Goal: Information Seeking & Learning: Learn about a topic

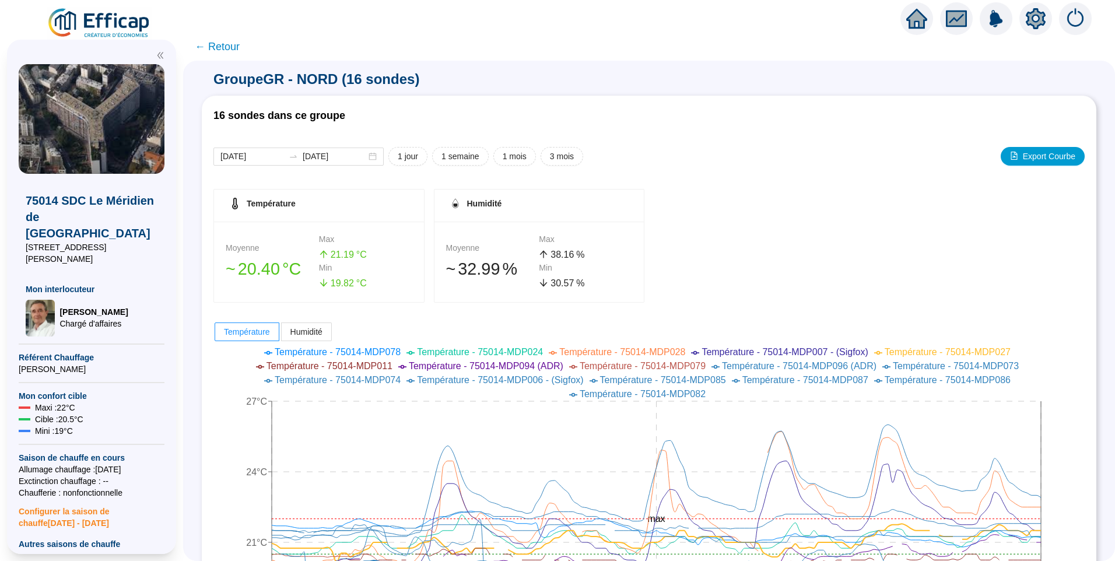
click at [143, 20] on img at bounding box center [100, 23] width 106 height 33
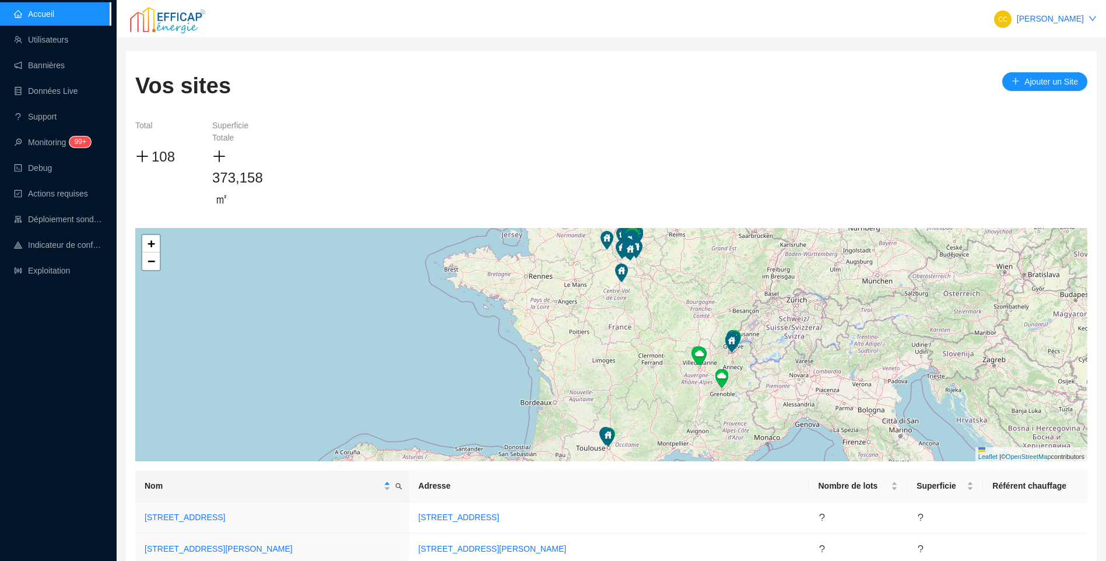
click at [69, 360] on div "Accueil Utilisateurs Bannières Données Live Support Monitoring 99+ Debug Action…" at bounding box center [55, 280] width 111 height 561
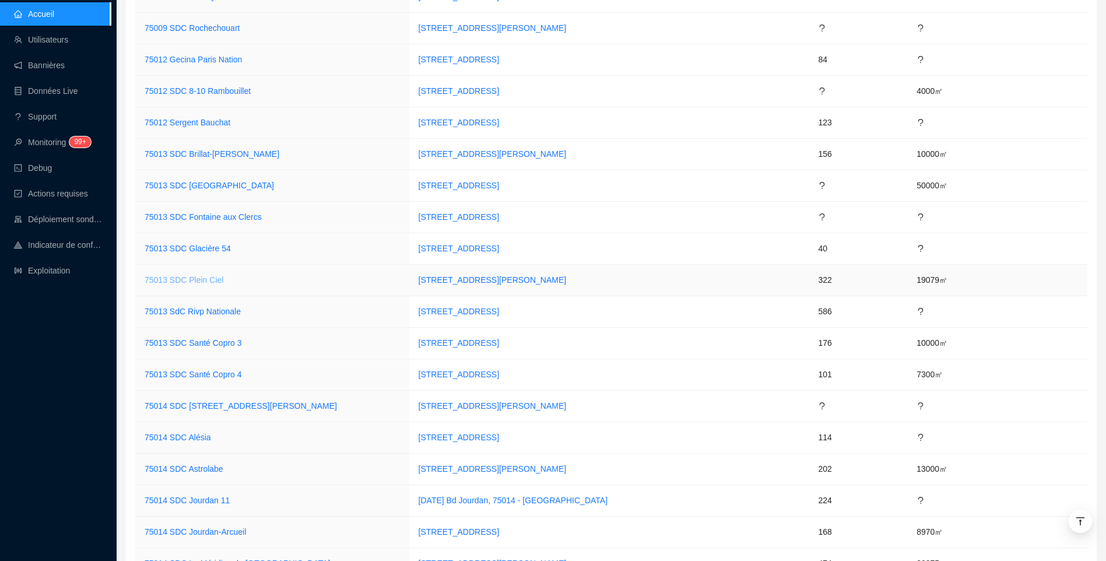
click at [167, 279] on link "75013 SDC Plein Ciel" at bounding box center [184, 279] width 79 height 9
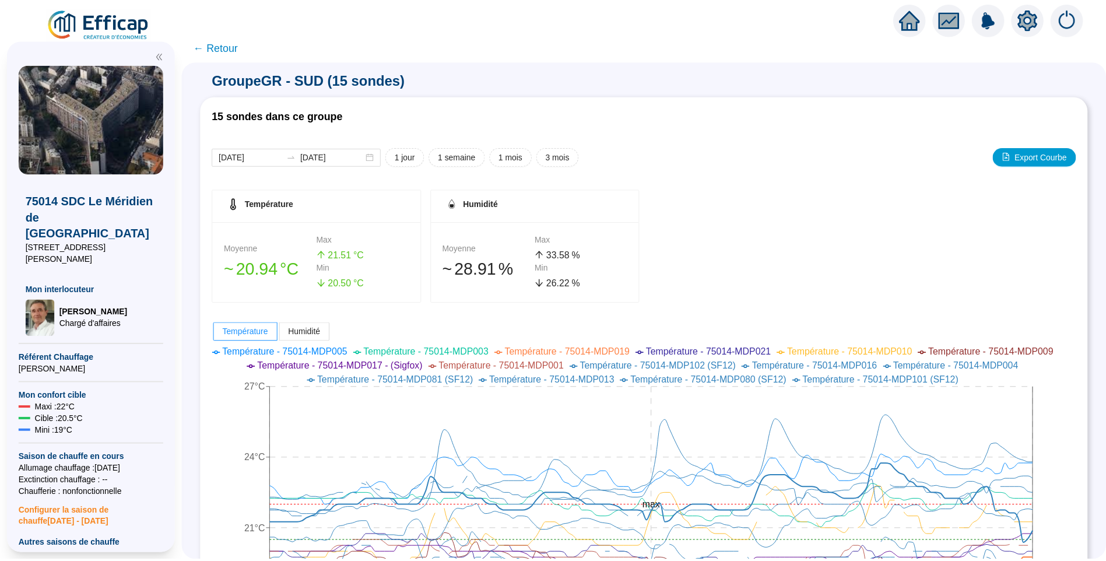
scroll to position [175, 0]
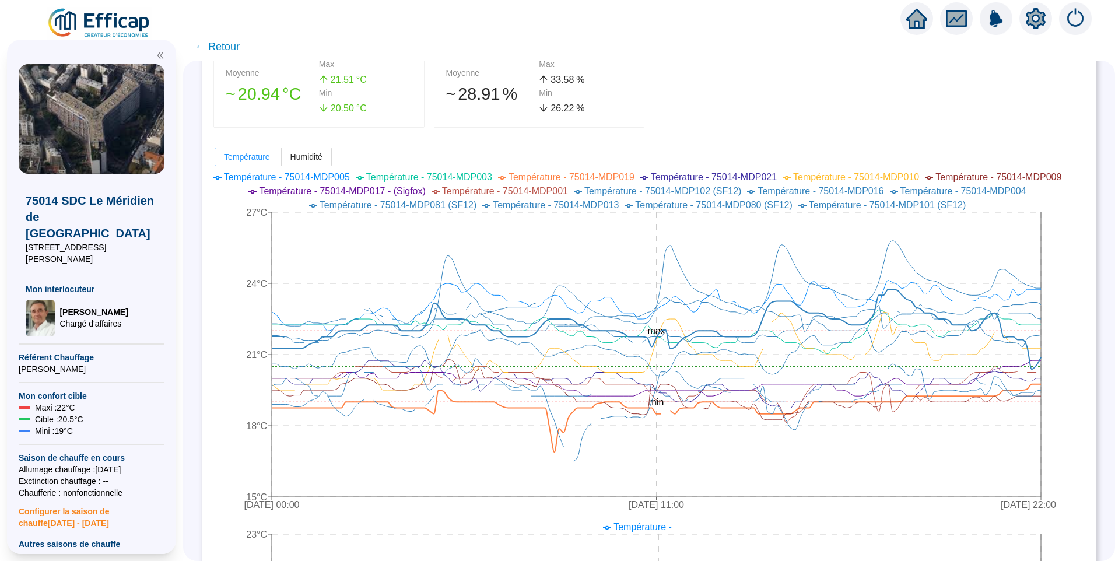
click at [112, 19] on img at bounding box center [100, 23] width 106 height 33
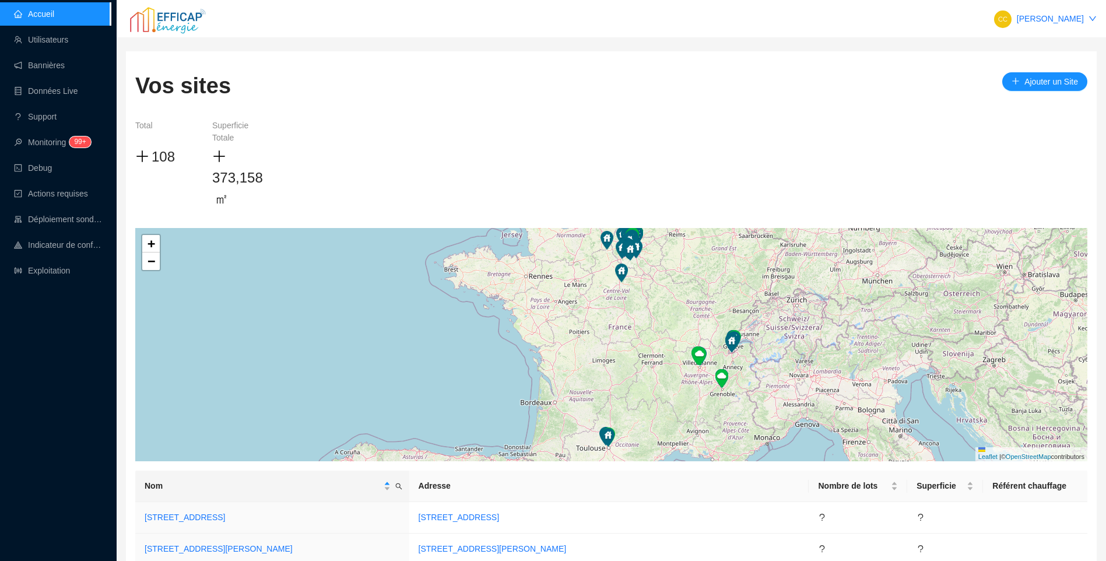
click at [92, 366] on div "Accueil Utilisateurs Bannières Données Live Support Monitoring 99+ Debug Action…" at bounding box center [55, 280] width 111 height 561
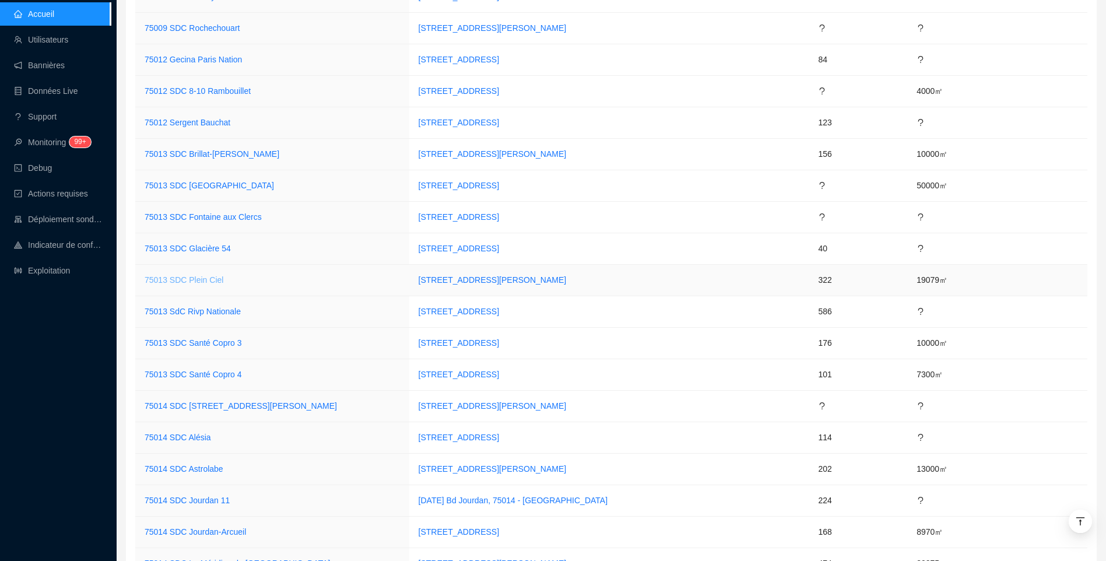
click at [188, 281] on link "75013 SDC Plein Ciel" at bounding box center [184, 279] width 79 height 9
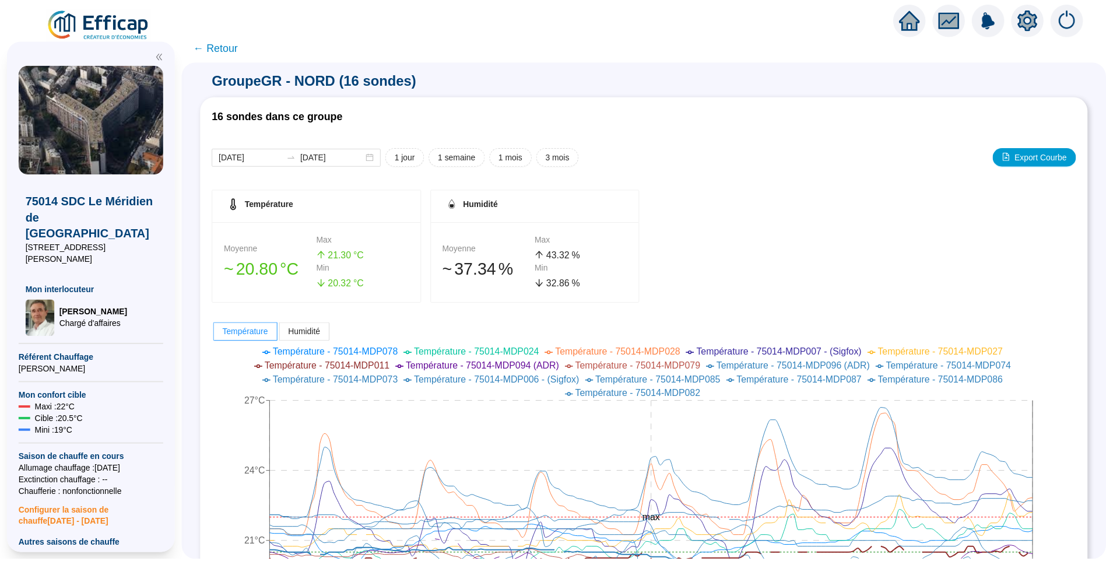
scroll to position [117, 0]
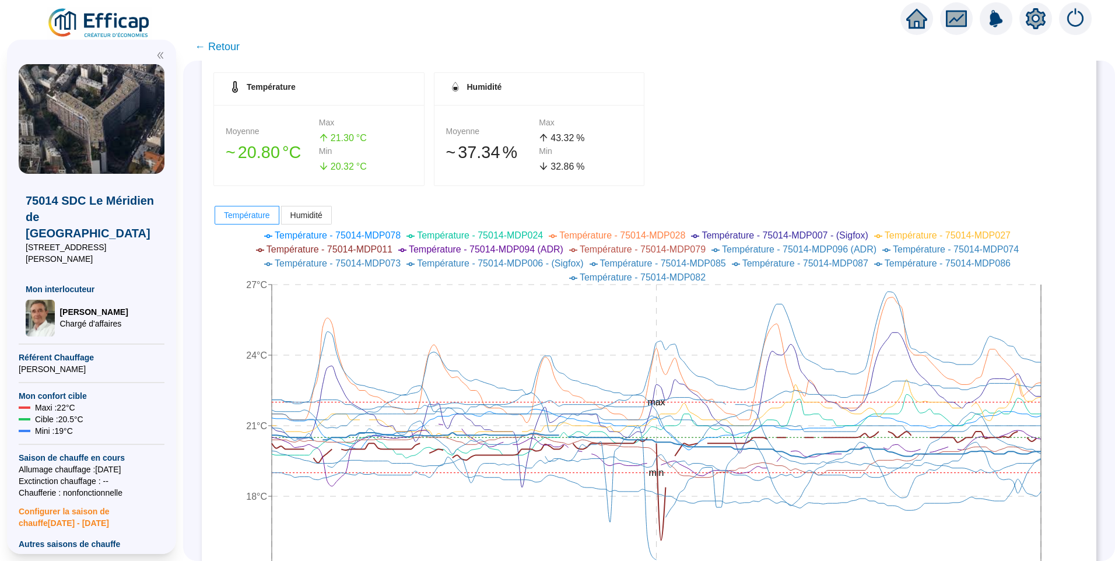
click at [122, 31] on img at bounding box center [100, 23] width 106 height 33
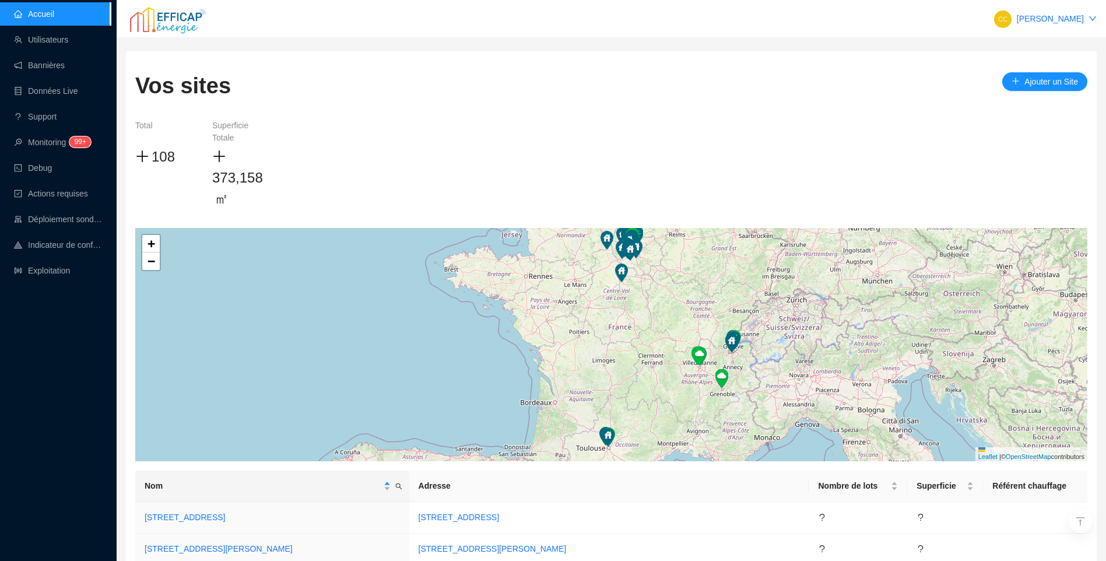
scroll to position [1151, 0]
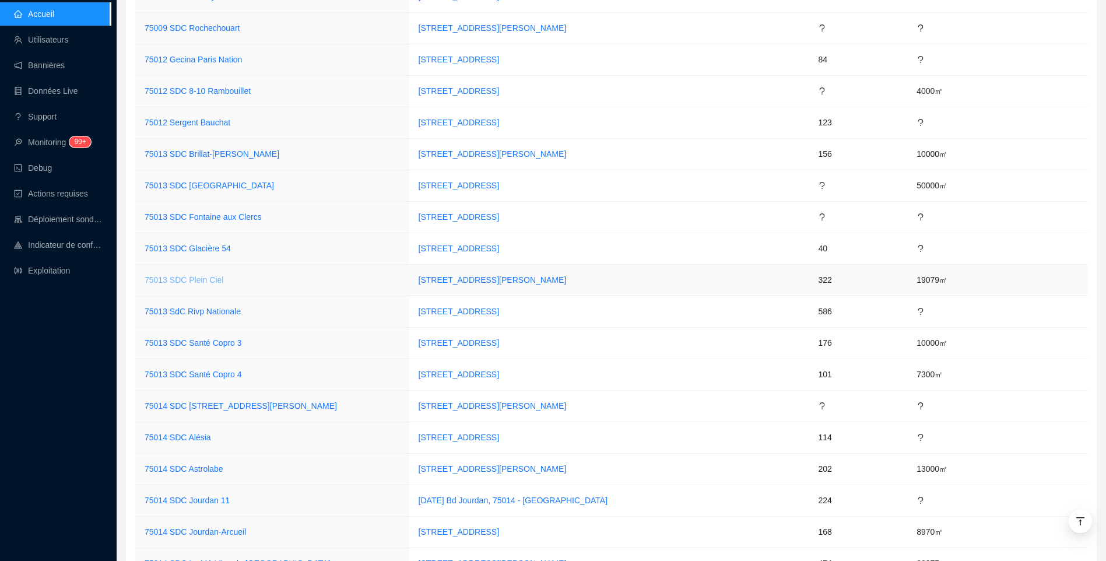
click at [169, 278] on link "75013 SDC Plein Ciel" at bounding box center [184, 279] width 79 height 9
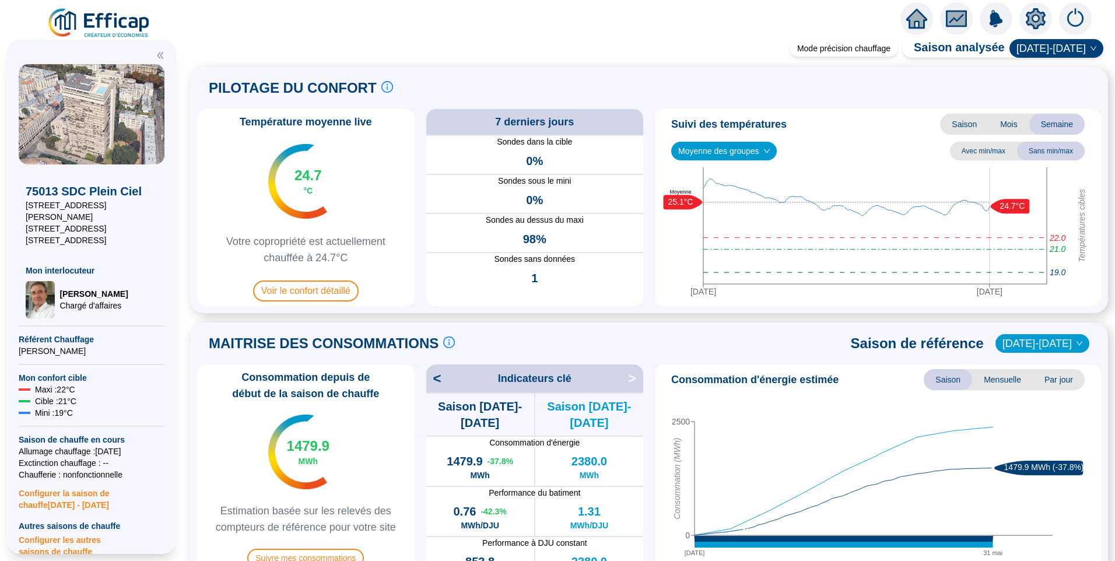
scroll to position [408, 0]
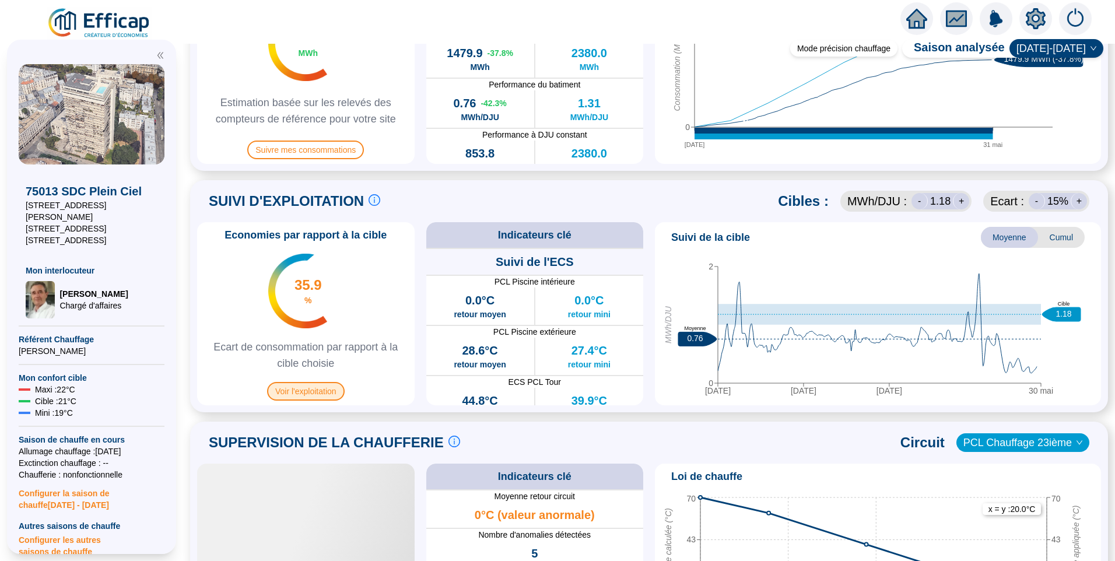
click at [322, 398] on span "Voir l'exploitation" at bounding box center [306, 391] width 78 height 19
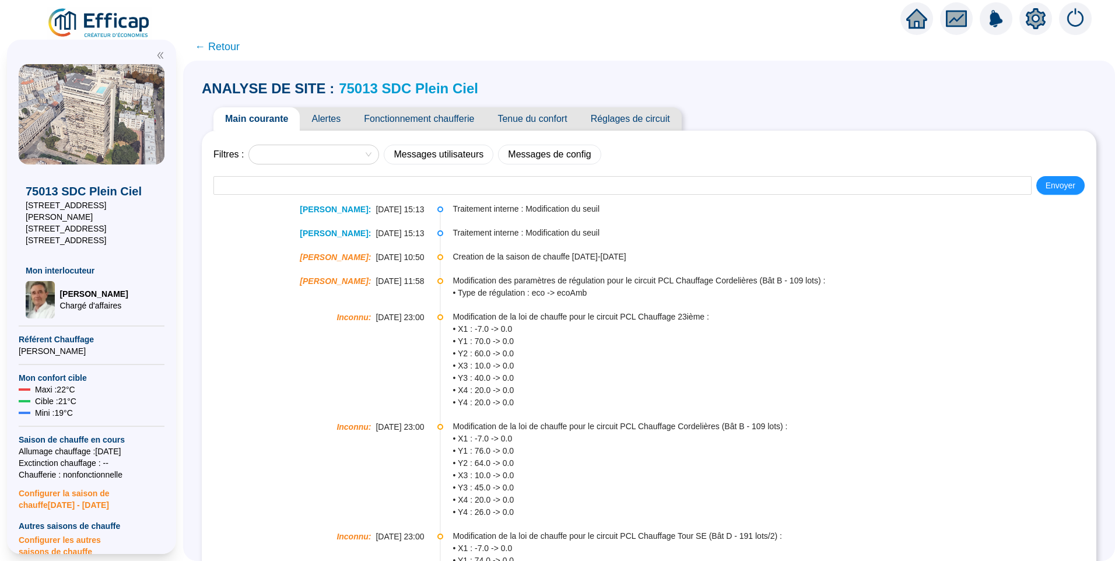
click at [525, 115] on span "Tenue du confort" at bounding box center [532, 118] width 93 height 23
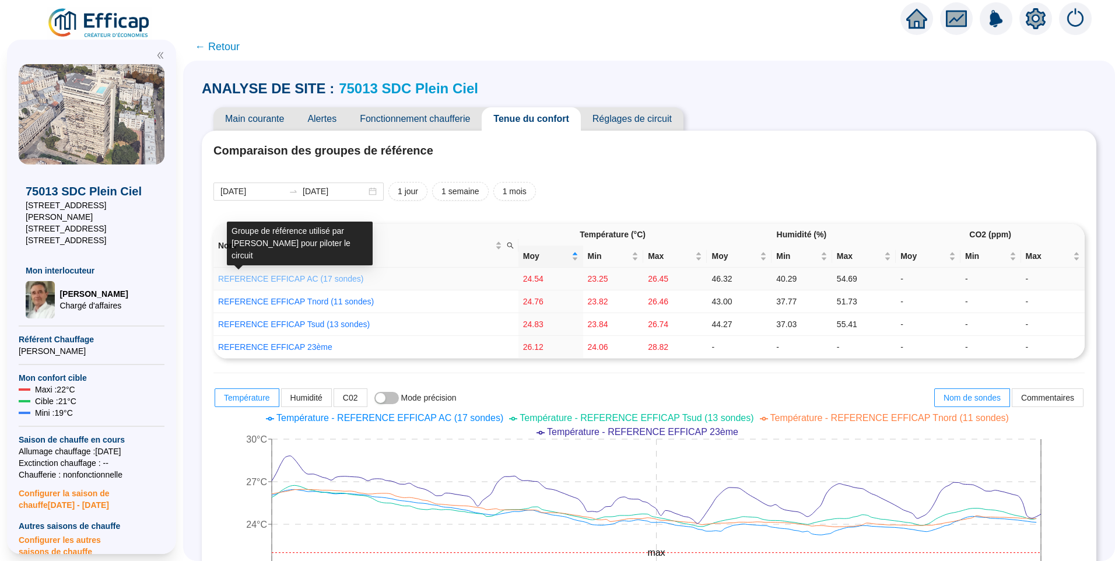
click at [293, 275] on link "REFERENCE EFFICAP AC (17 sondes)" at bounding box center [290, 278] width 145 height 9
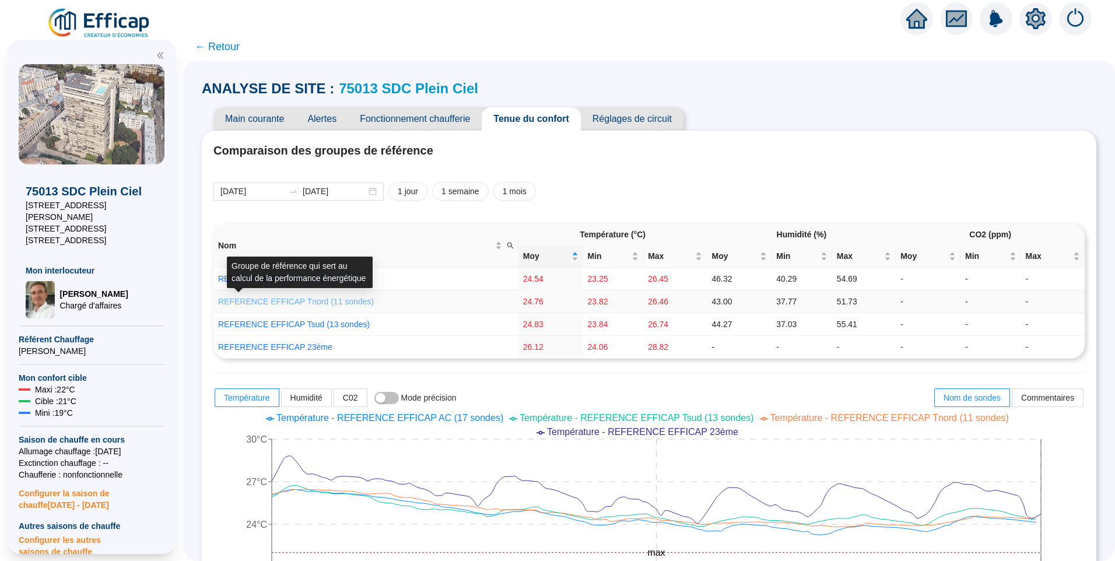
click at [296, 299] on link "REFERENCE EFFICAP Tnord (11 sondes)" at bounding box center [296, 301] width 156 height 9
click at [295, 323] on link "REFERENCE EFFICAP Tsud (13 sondes)" at bounding box center [294, 324] width 152 height 9
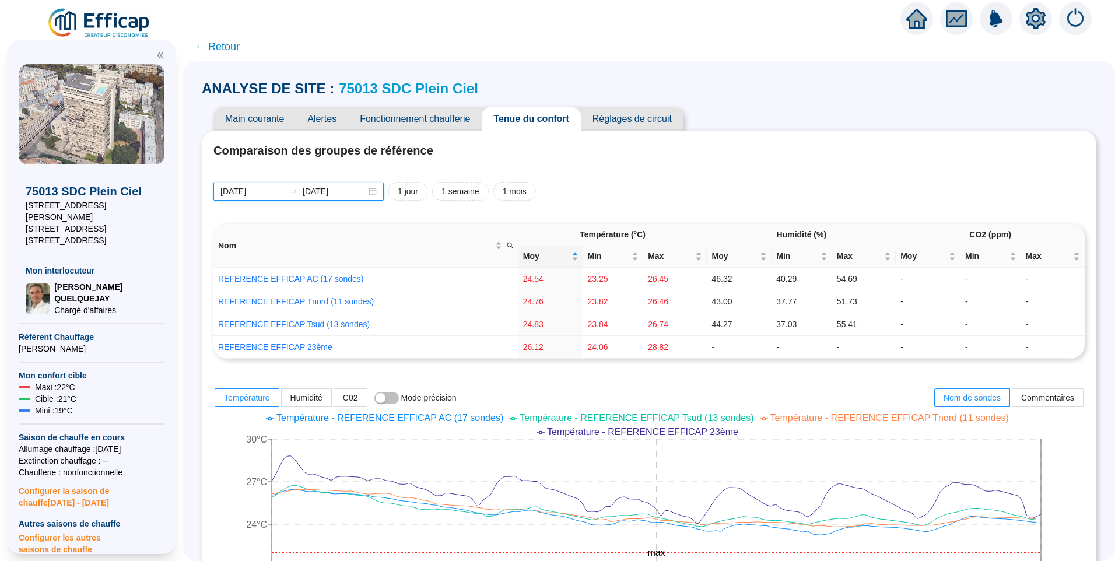
click at [276, 192] on input "[DATE]" at bounding box center [252, 191] width 64 height 12
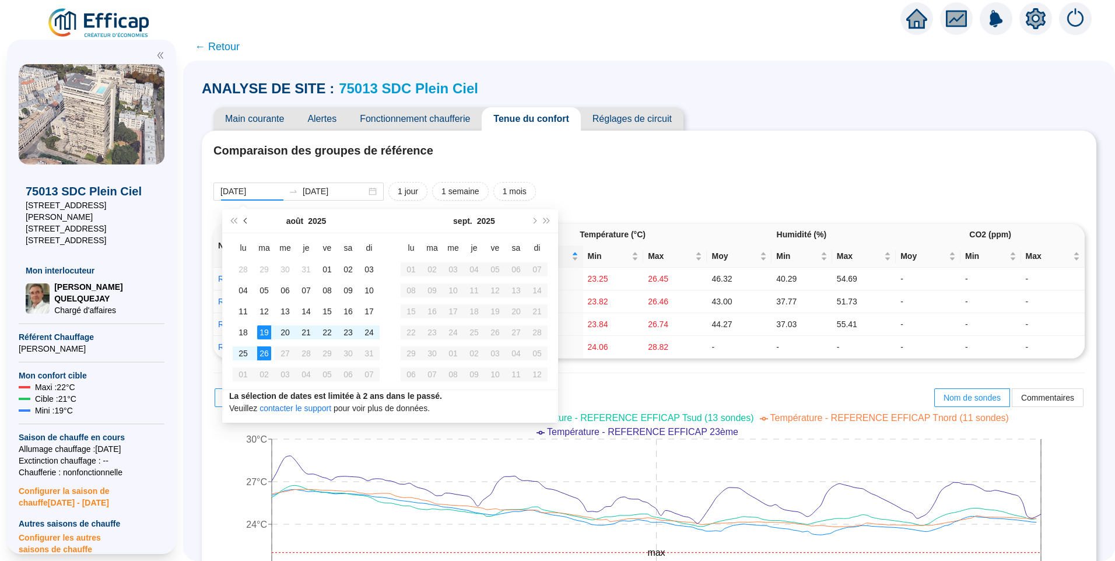
click at [247, 223] on button "Mois précédent (PageUp)" at bounding box center [246, 220] width 13 height 23
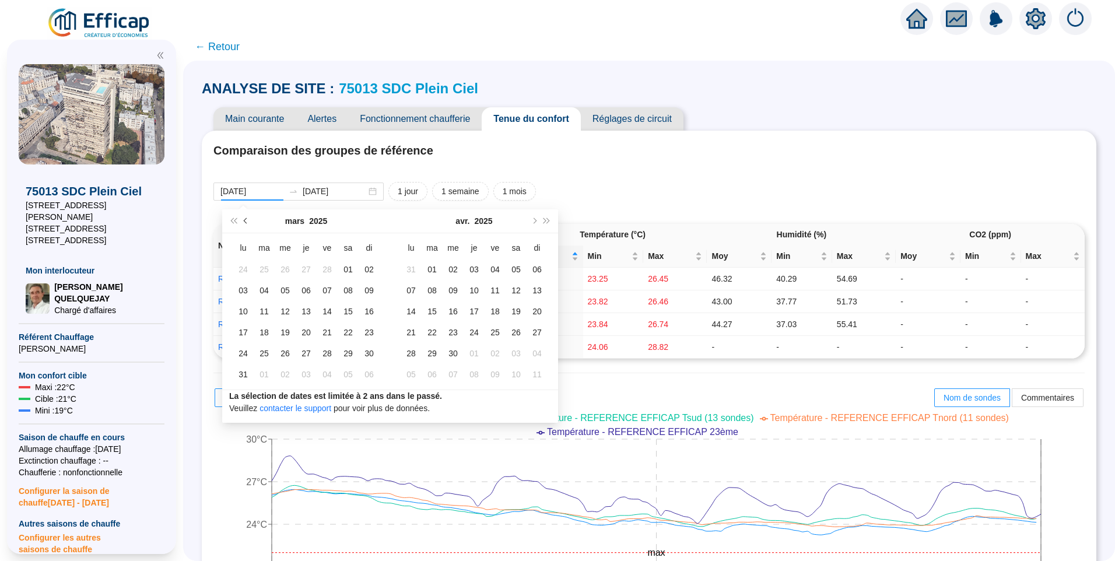
click at [247, 223] on button "Mois précédent (PageUp)" at bounding box center [246, 220] width 13 height 23
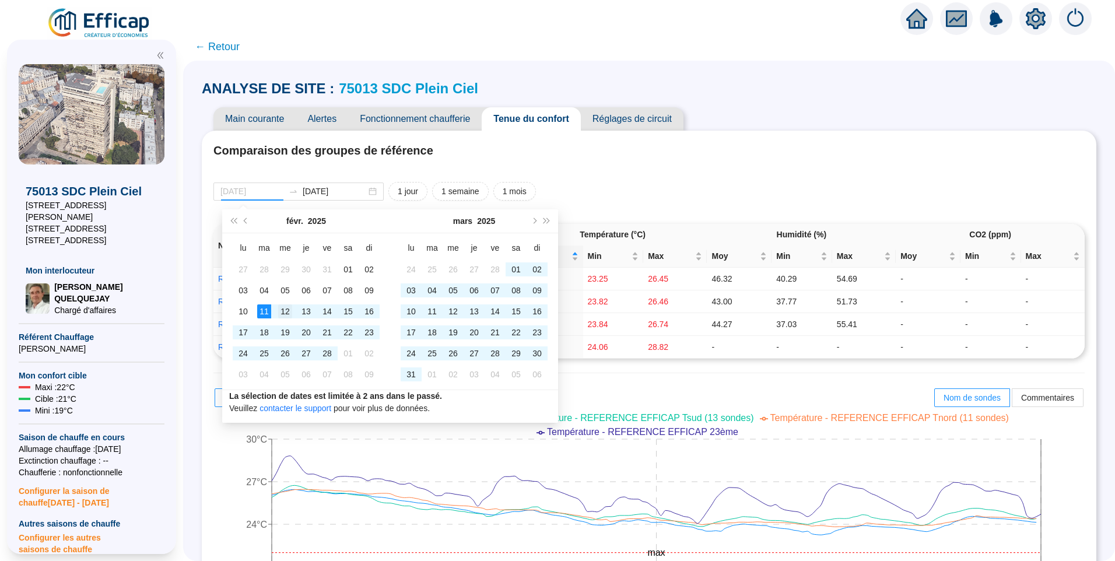
type input "[DATE]"
click at [285, 308] on div "12" at bounding box center [285, 311] width 14 height 14
type input "2025-02-18"
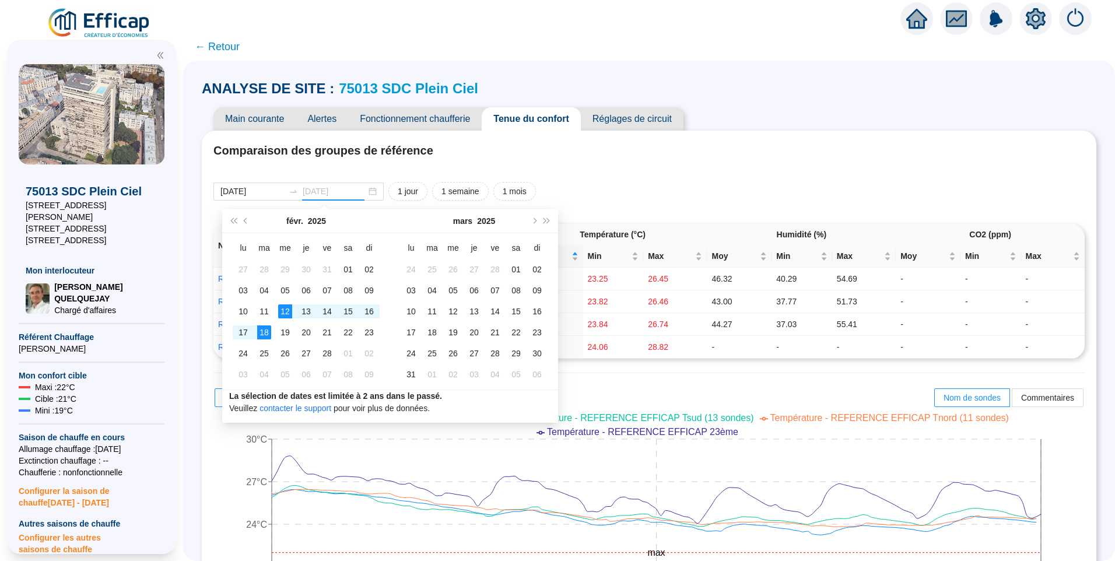
click at [262, 334] on div "18" at bounding box center [264, 332] width 14 height 14
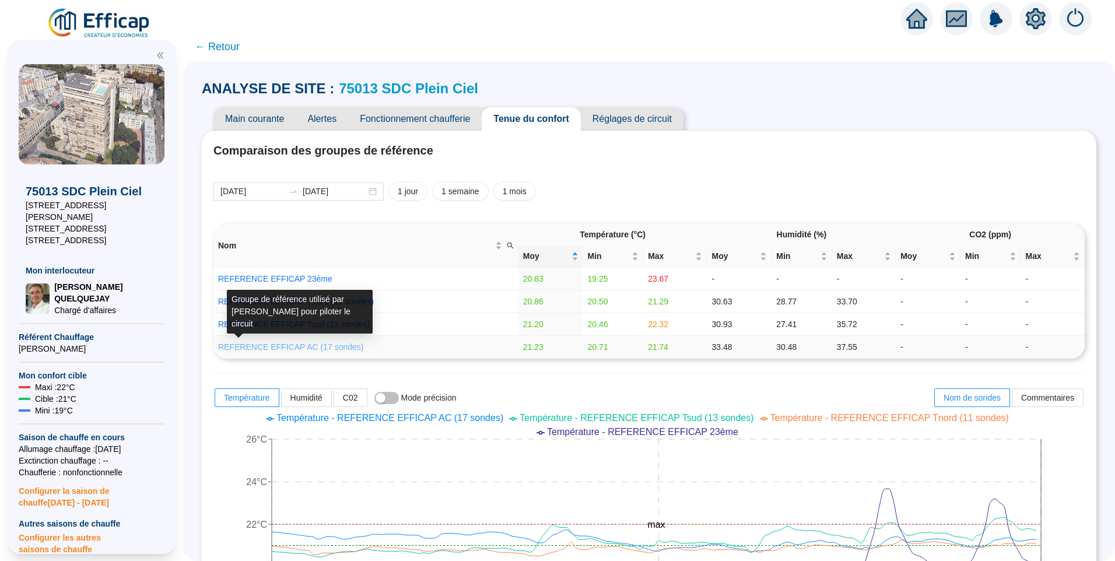
click at [301, 346] on link "REFERENCE EFFICAP AC (17 sondes)" at bounding box center [290, 346] width 145 height 9
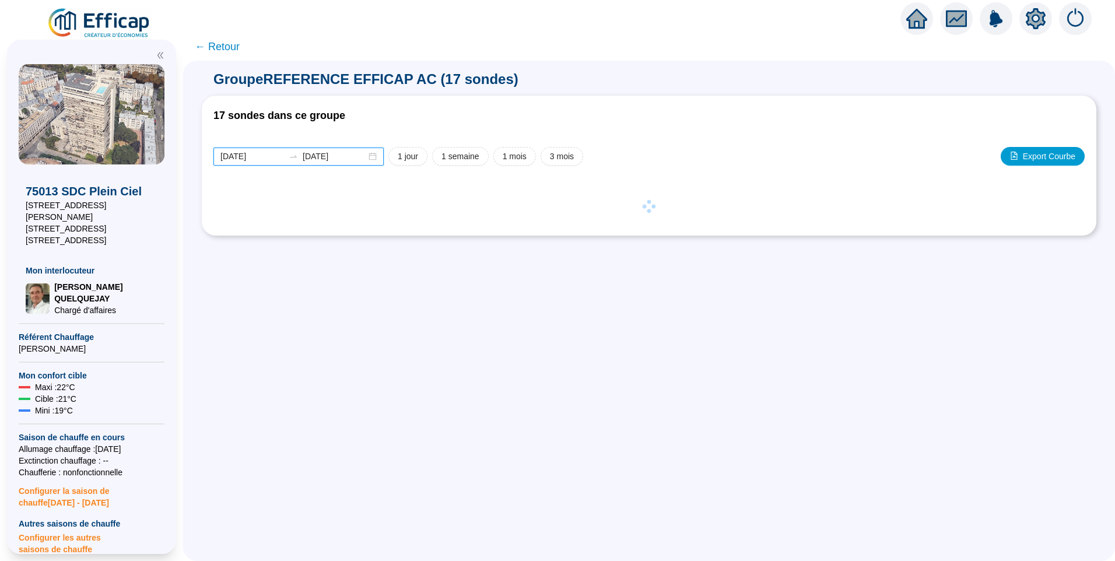
click at [274, 157] on input "[DATE]" at bounding box center [252, 156] width 64 height 12
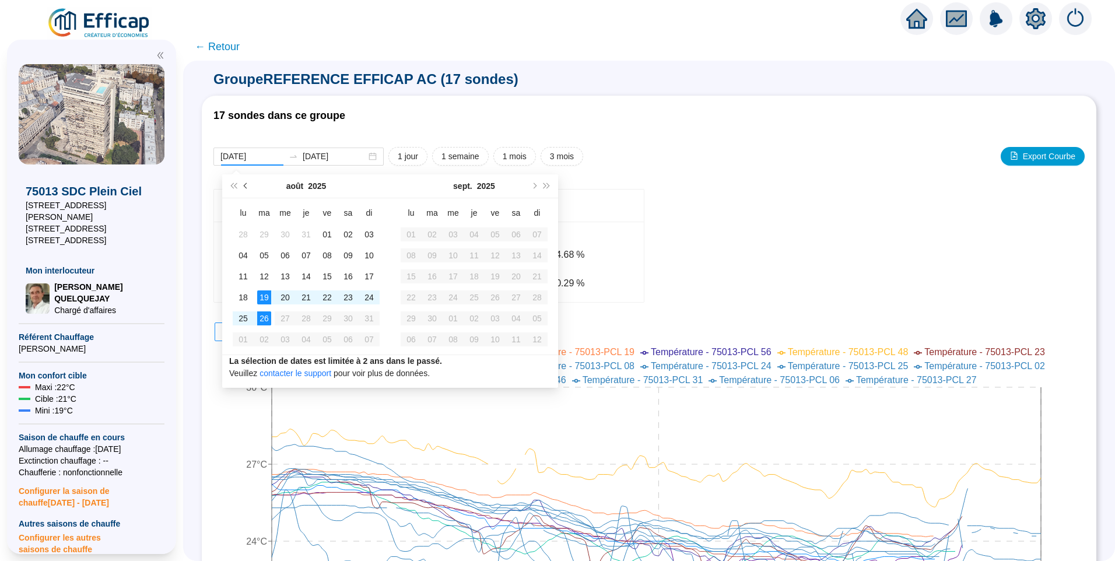
click at [247, 189] on button "Mois précédent (PageUp)" at bounding box center [246, 185] width 13 height 23
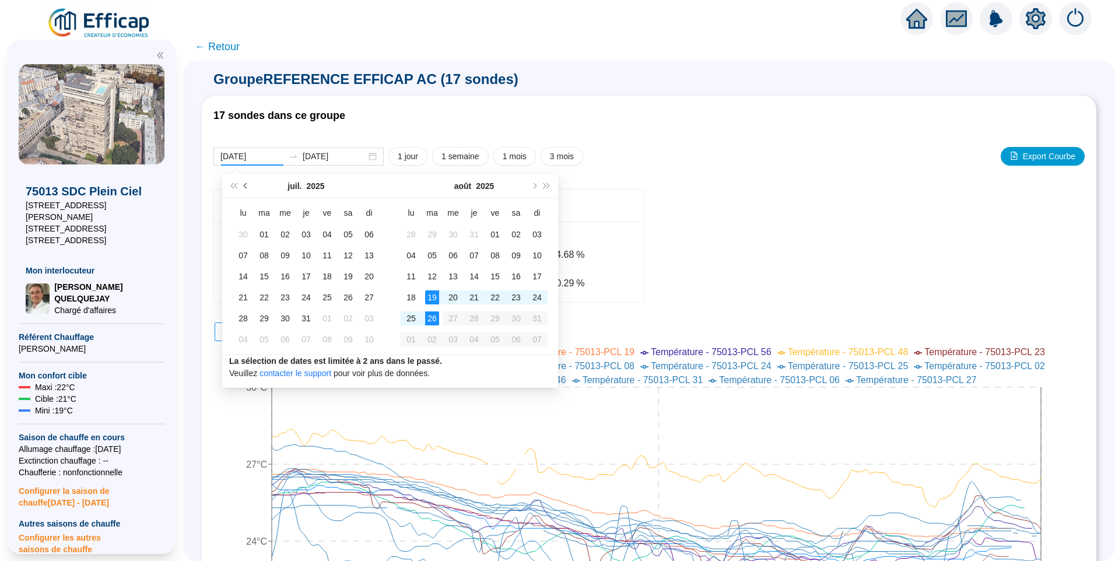
click at [247, 189] on button "Mois précédent (PageUp)" at bounding box center [246, 185] width 13 height 23
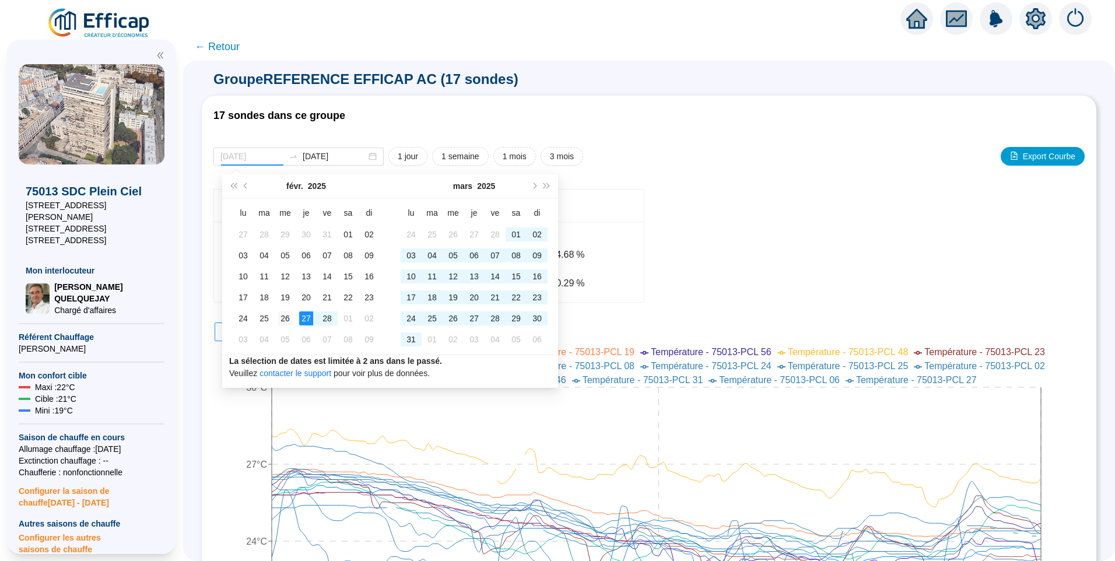
type input "2025-02-26"
click at [283, 317] on div "26" at bounding box center [285, 318] width 14 height 14
type input "2025-03-04"
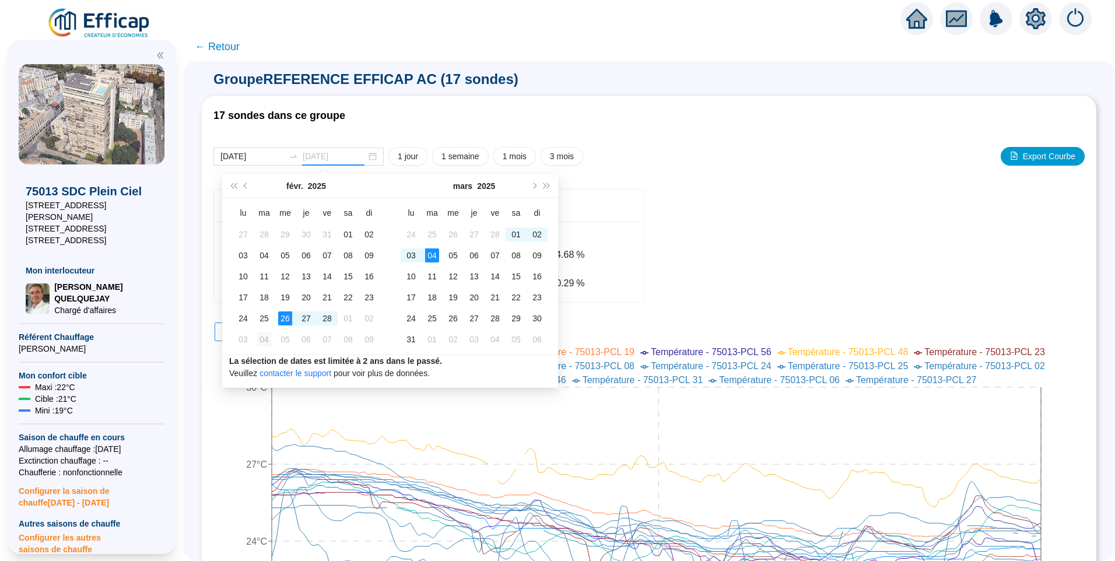
click at [264, 342] on div "04" at bounding box center [264, 339] width 14 height 14
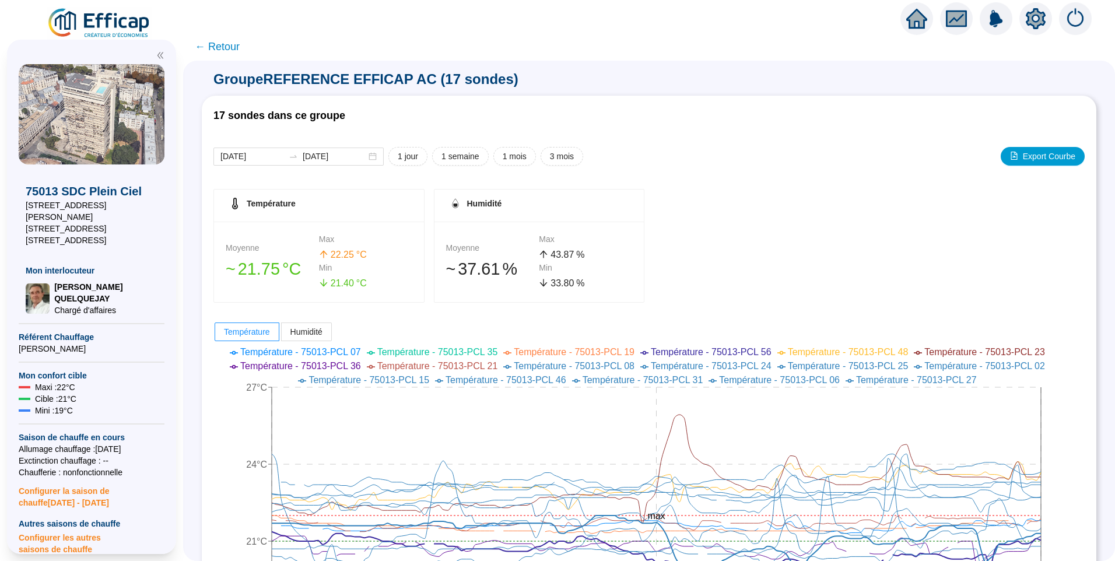
click at [229, 47] on span "← Retour" at bounding box center [217, 46] width 45 height 16
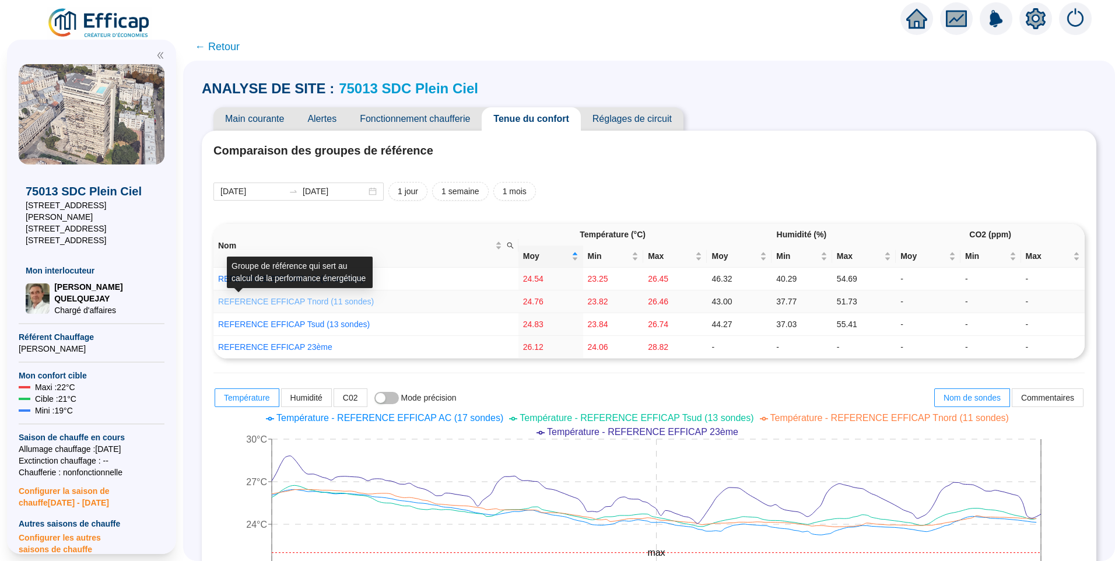
click at [308, 304] on link "REFERENCE EFFICAP Tnord (11 sondes)" at bounding box center [296, 301] width 156 height 9
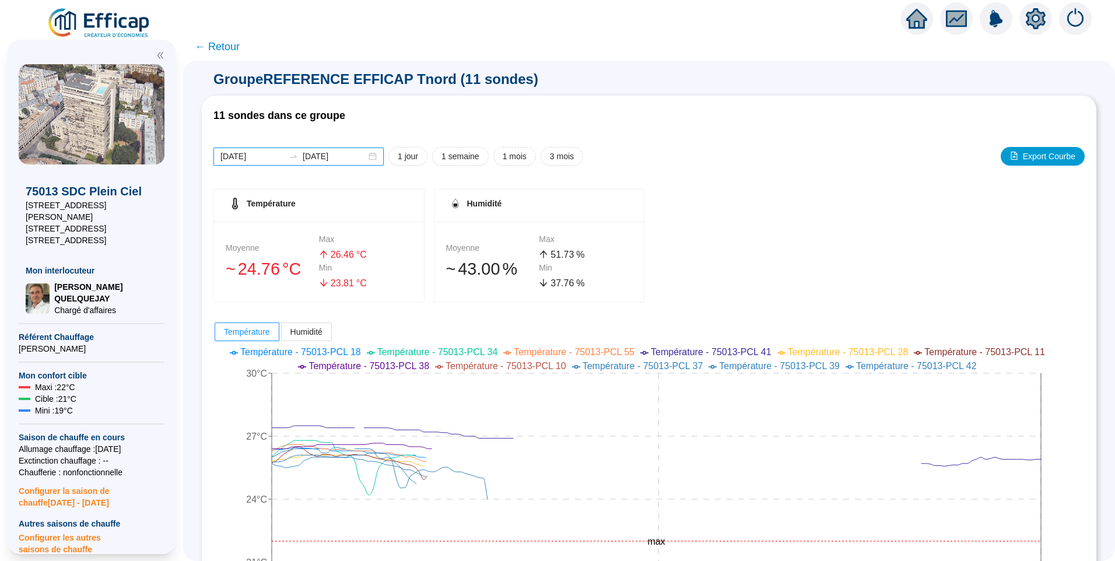
click at [275, 150] on input "[DATE]" at bounding box center [252, 156] width 64 height 12
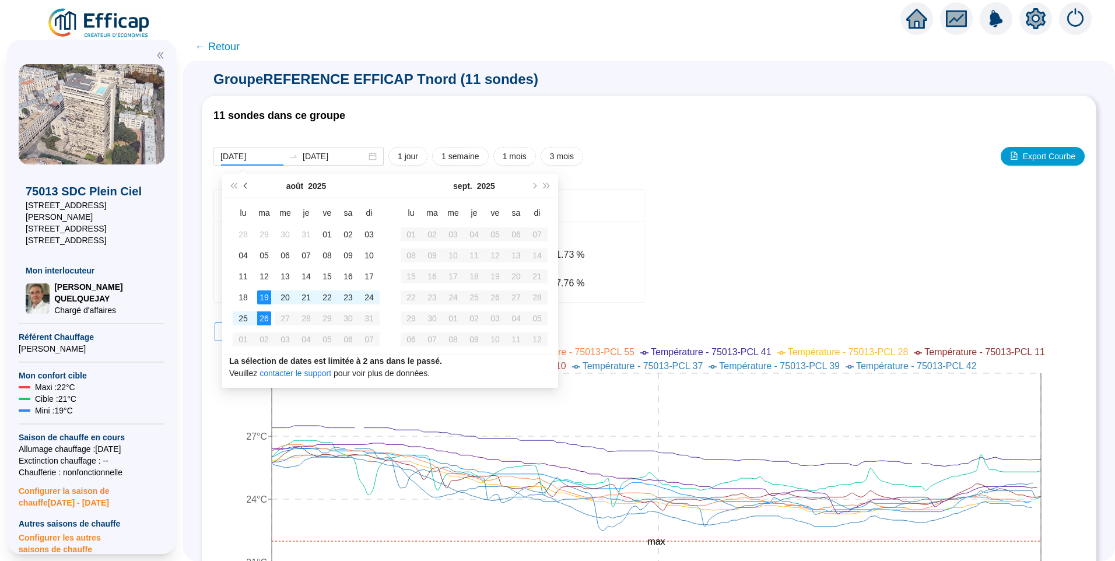
click at [249, 185] on button "Mois précédent (PageUp)" at bounding box center [246, 185] width 13 height 23
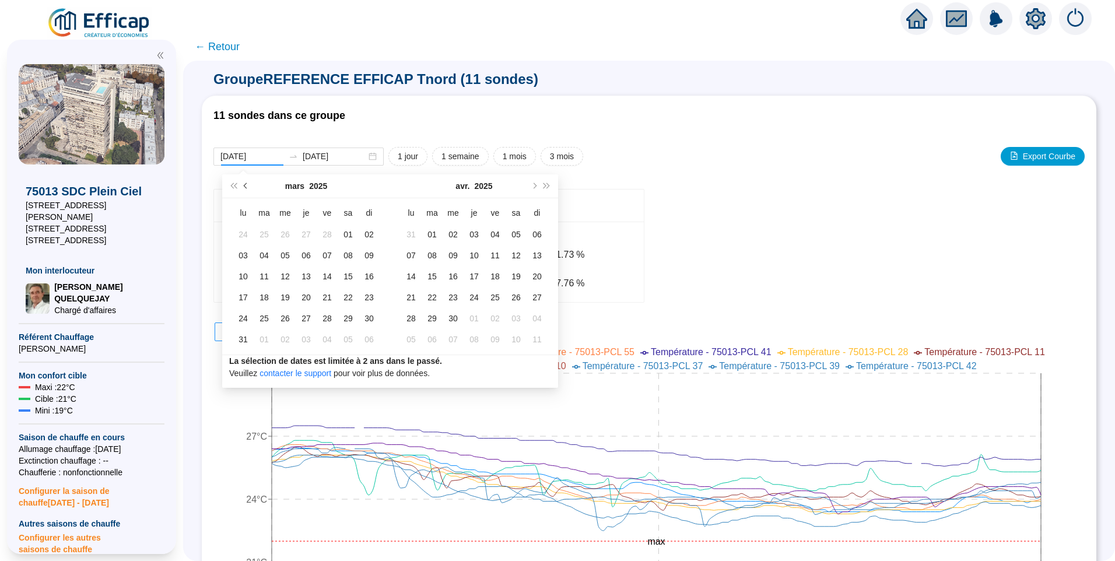
click at [249, 185] on button "Mois précédent (PageUp)" at bounding box center [246, 185] width 13 height 23
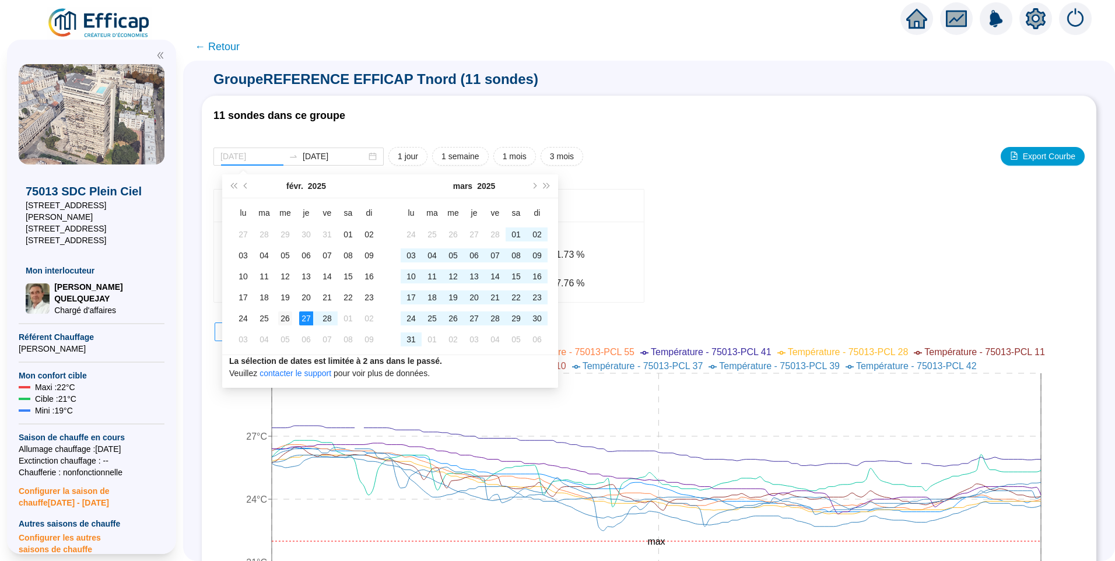
type input "2025-02-26"
click at [283, 315] on div "26" at bounding box center [285, 318] width 14 height 14
type input "2025-03-04"
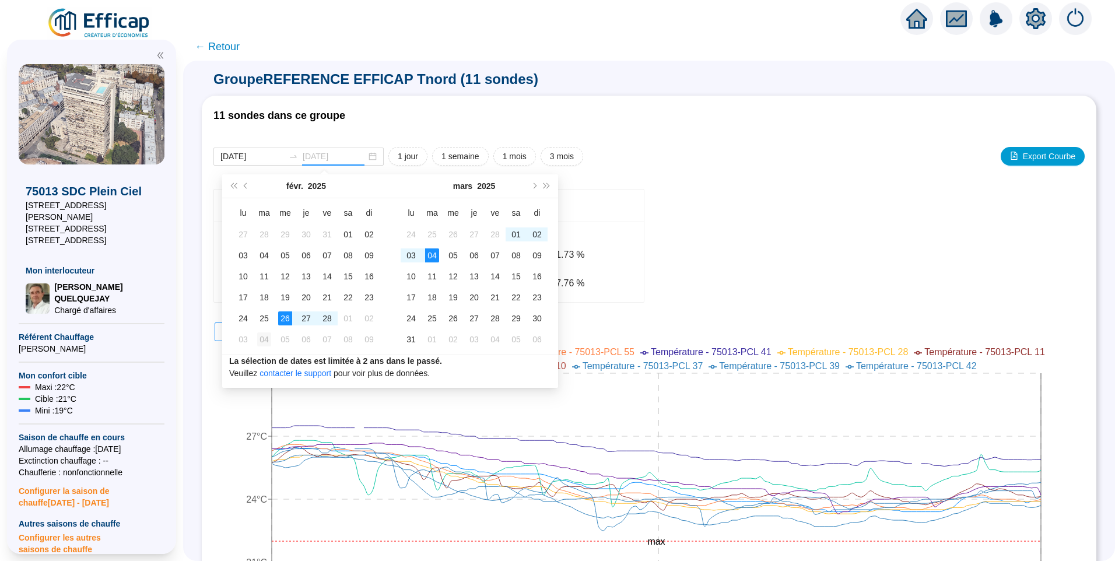
click at [265, 342] on div "04" at bounding box center [264, 339] width 14 height 14
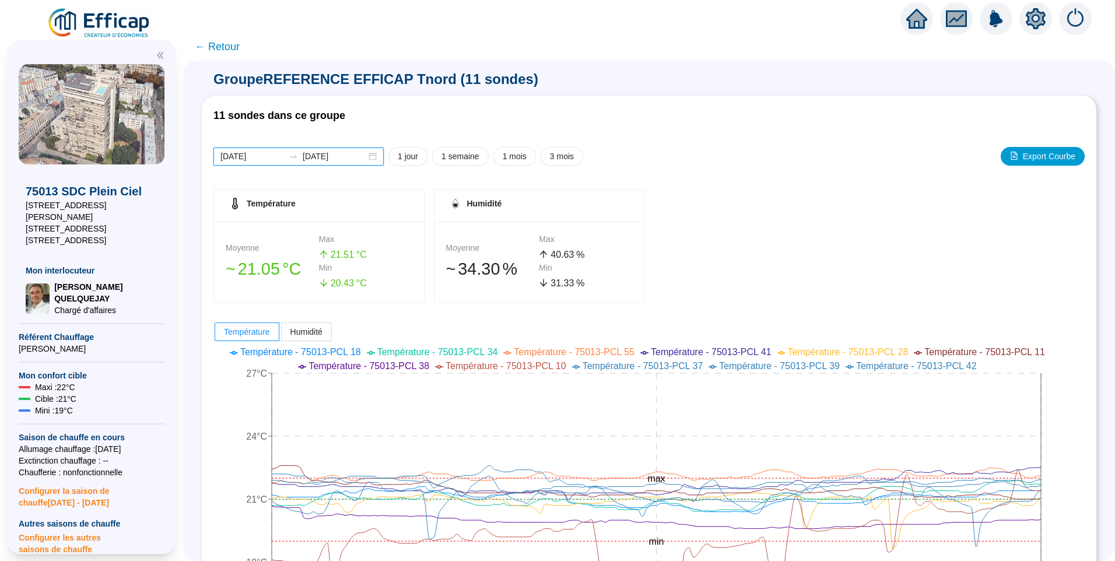
click at [274, 157] on input "2025-02-26" at bounding box center [252, 156] width 64 height 12
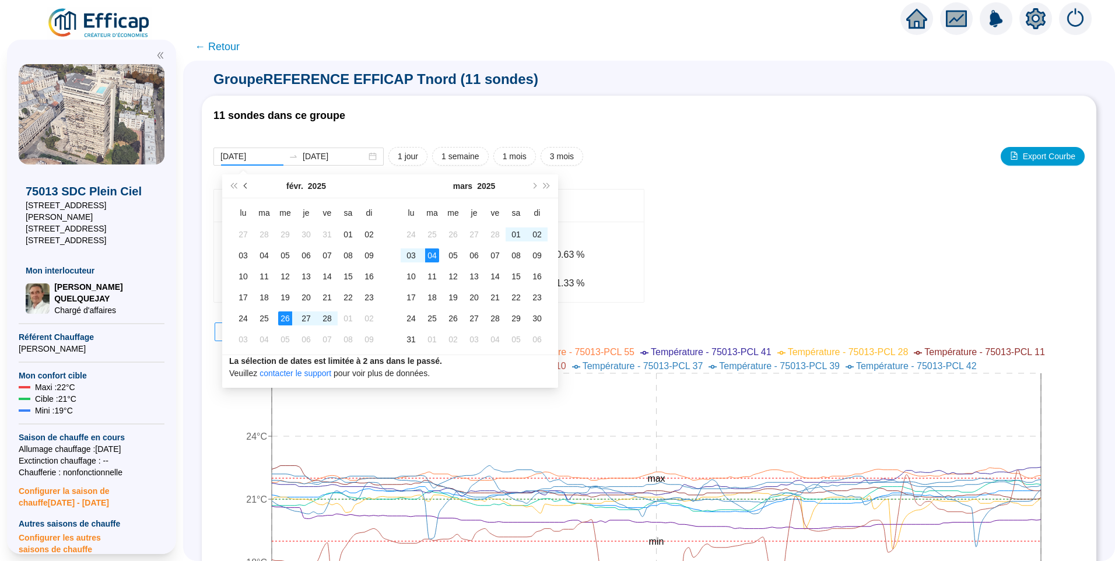
click at [248, 188] on button "Mois précédent (PageUp)" at bounding box center [246, 185] width 13 height 23
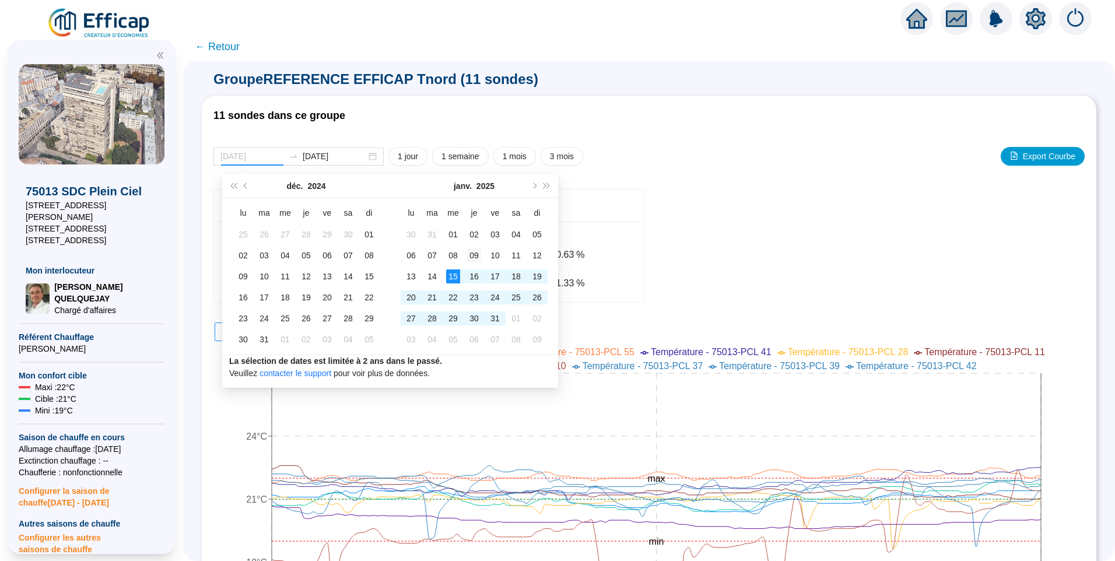
type input "[DATE]"
click at [472, 262] on td "09" at bounding box center [474, 255] width 21 height 21
type input "[DATE]"
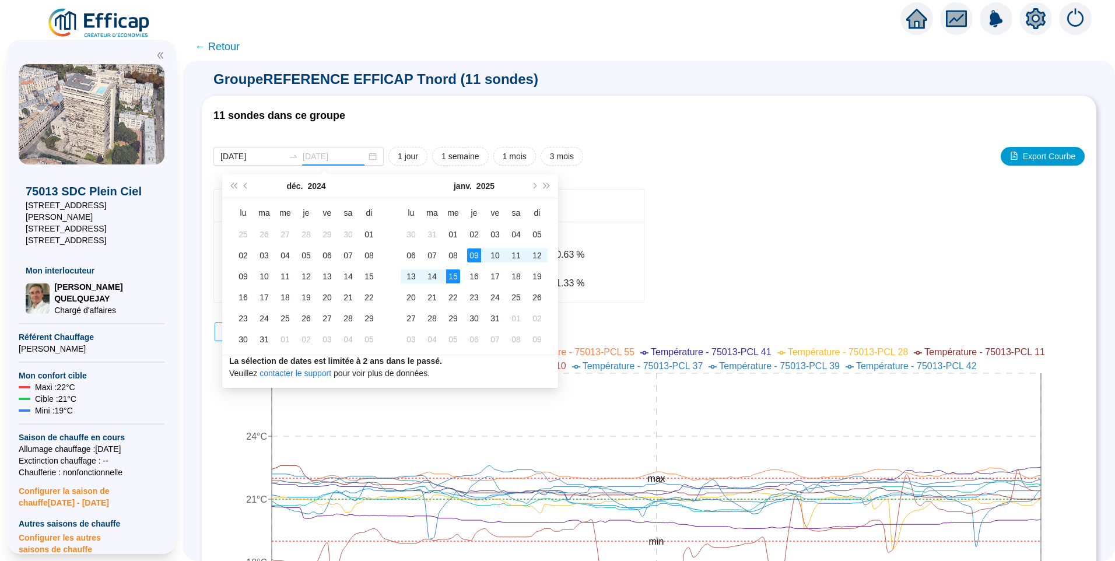
click at [454, 279] on div "15" at bounding box center [453, 276] width 14 height 14
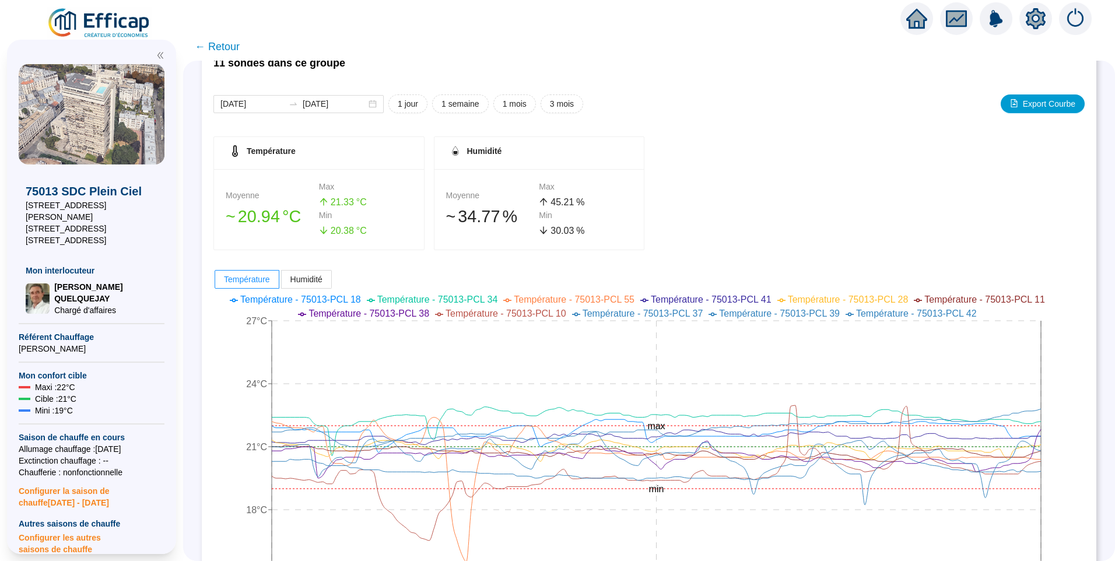
scroll to position [117, 0]
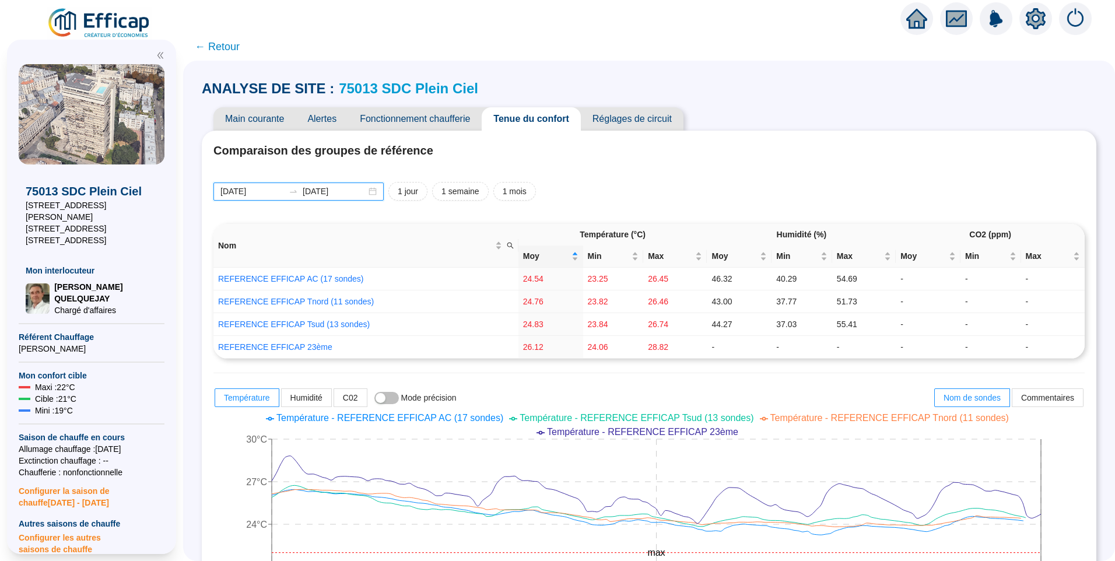
click at [278, 192] on input "[DATE]" at bounding box center [252, 191] width 64 height 12
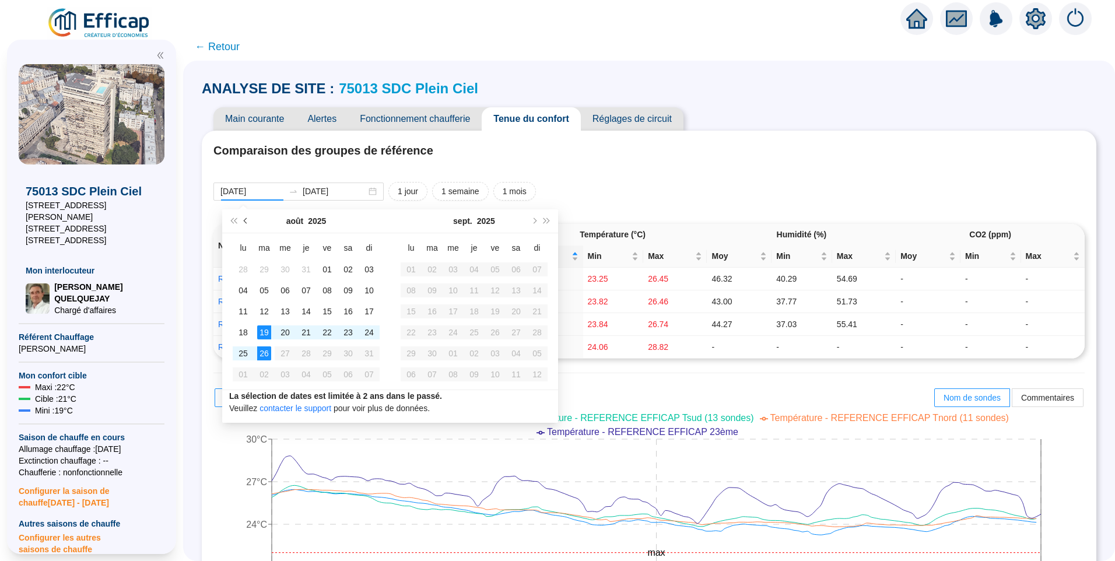
click at [248, 220] on span "Mois précédent (PageUp)" at bounding box center [247, 221] width 6 height 6
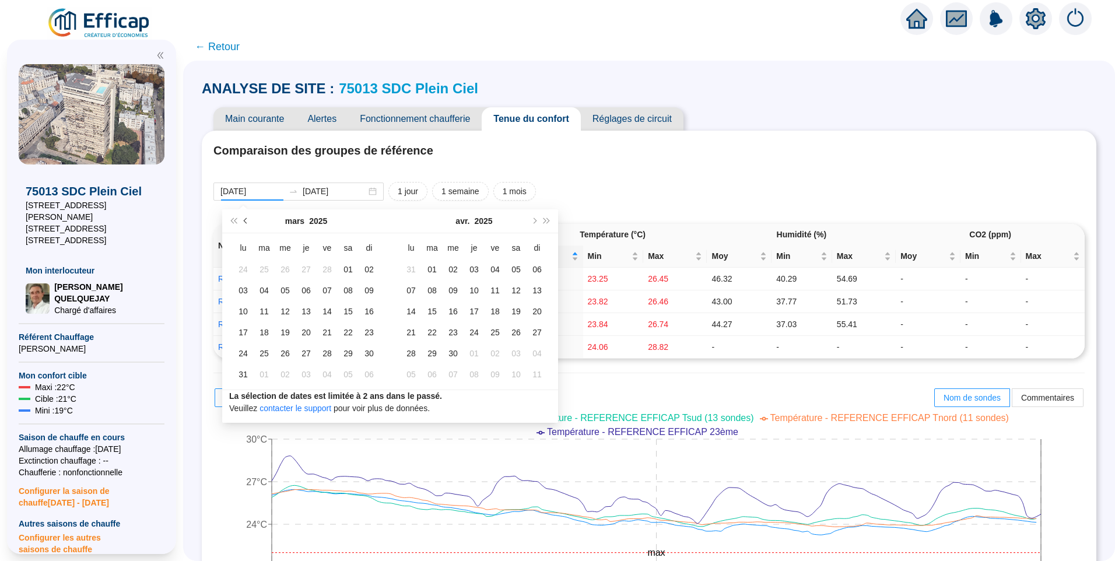
click at [248, 220] on span "Mois précédent (PageUp)" at bounding box center [247, 221] width 6 height 6
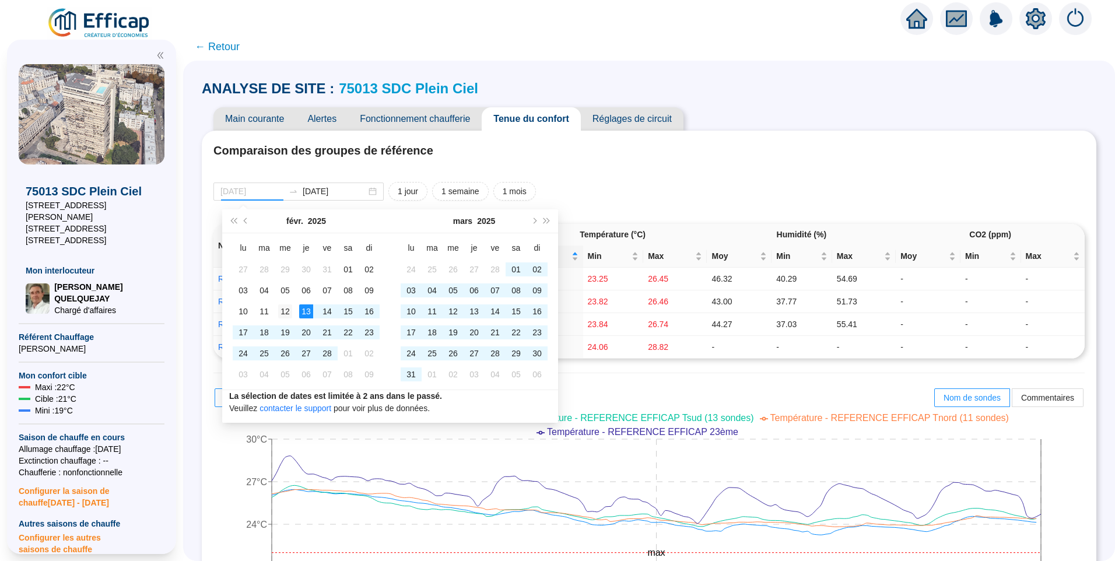
type input "2025-02-12"
click at [290, 308] on div "12" at bounding box center [285, 311] width 14 height 14
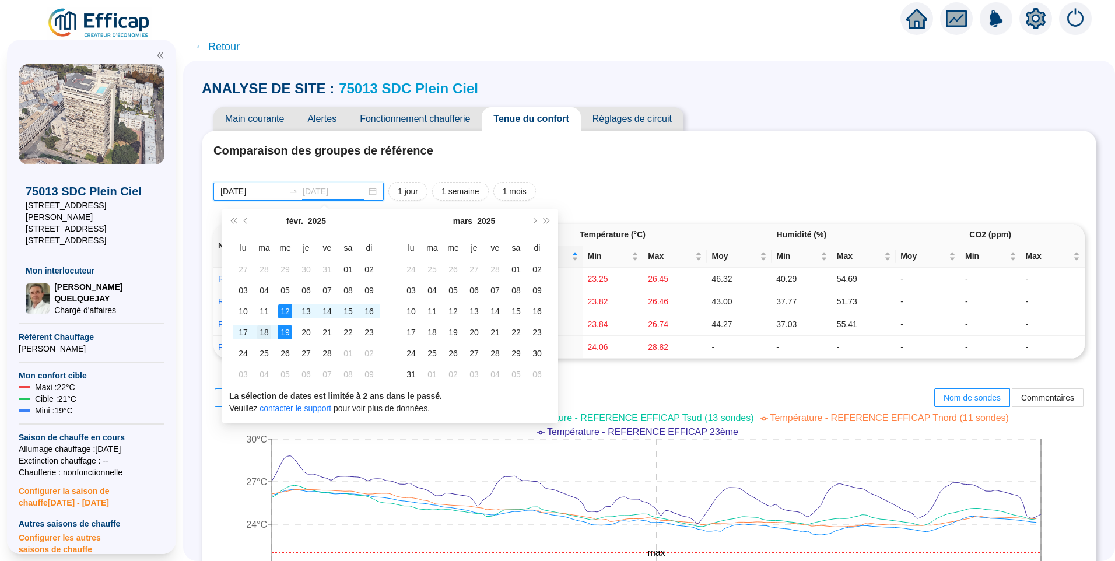
type input "2025-02-18"
click at [266, 332] on div "18" at bounding box center [264, 332] width 14 height 14
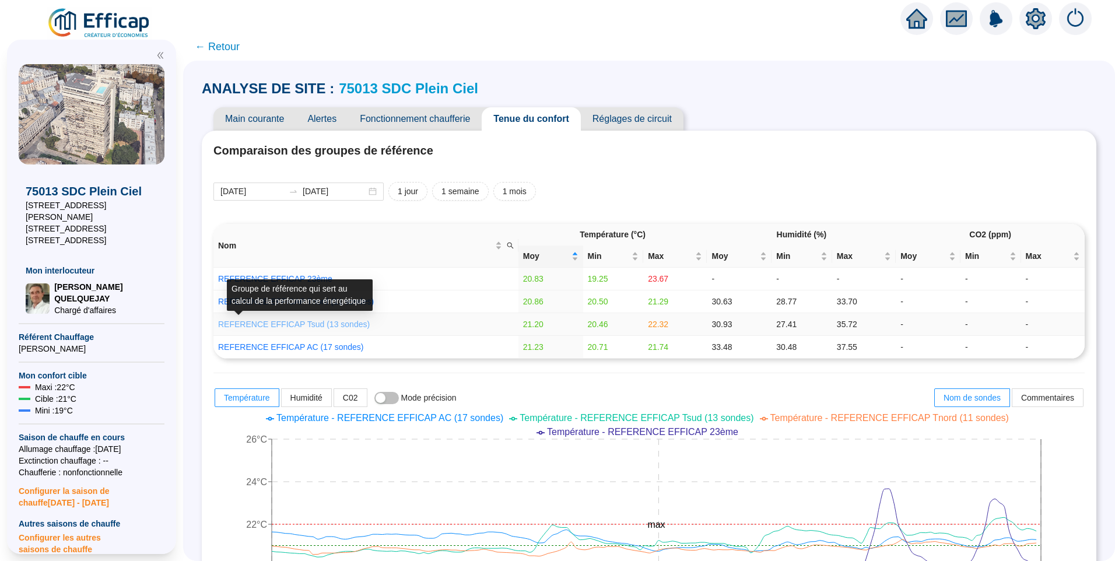
click at [306, 321] on link "REFERENCE EFFICAP Tsud (13 sondes)" at bounding box center [294, 324] width 152 height 9
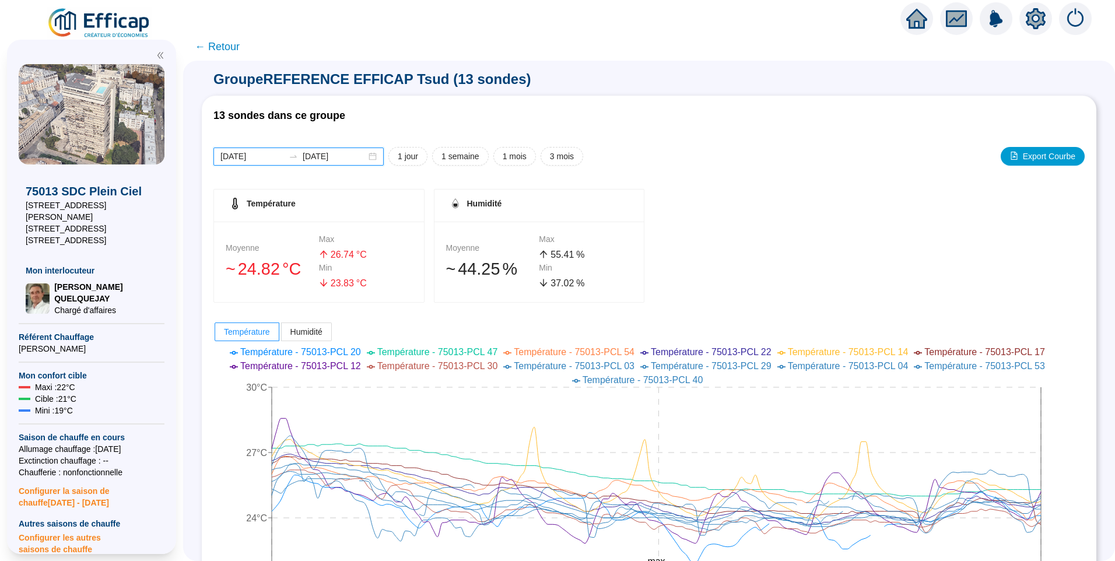
click at [275, 159] on input "[DATE]" at bounding box center [252, 156] width 64 height 12
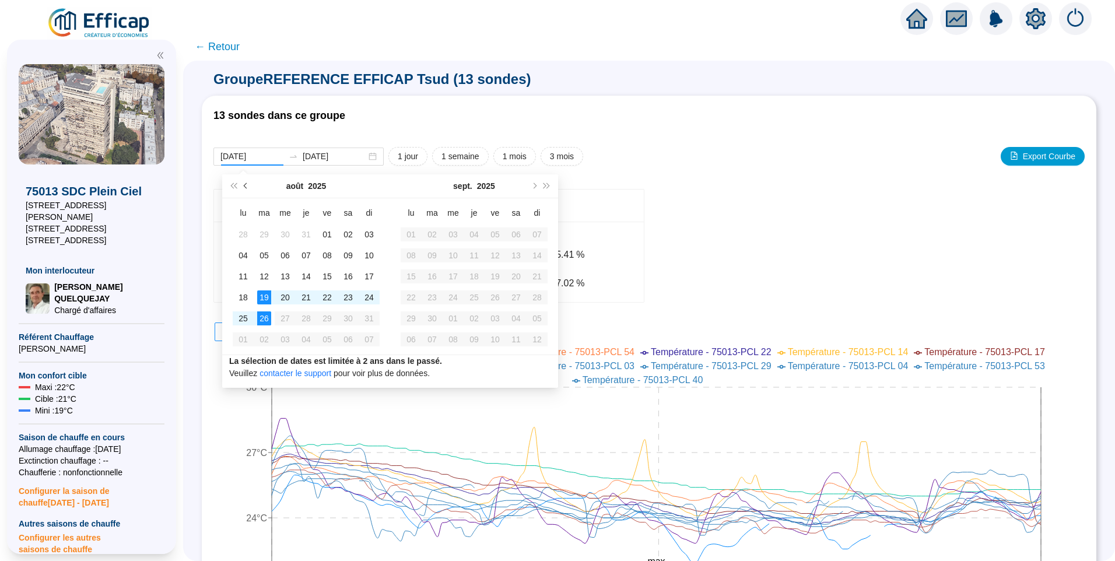
click at [246, 188] on span "Mois précédent (PageUp)" at bounding box center [247, 186] width 6 height 6
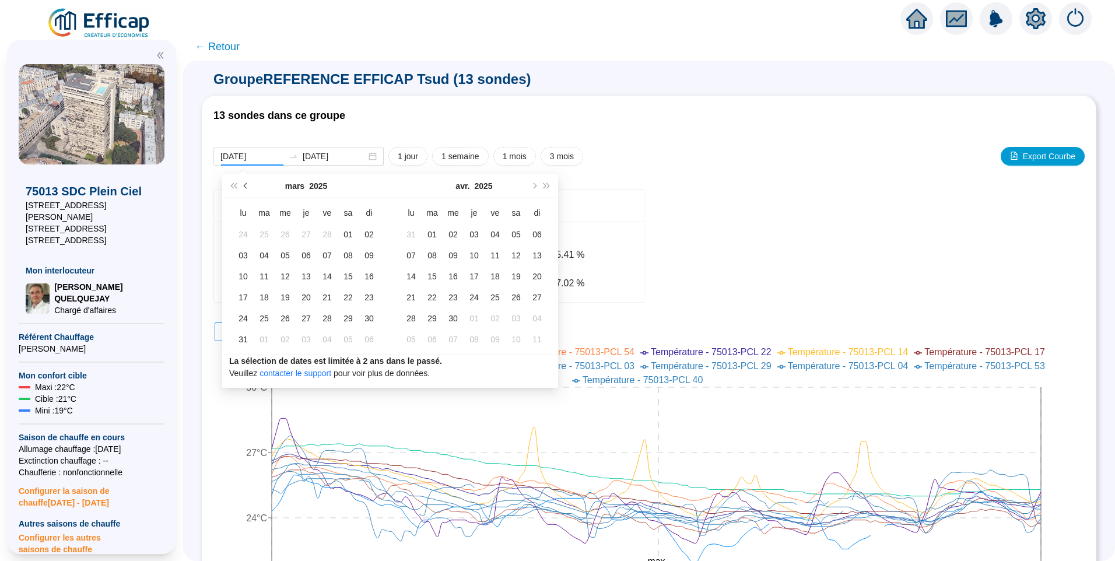
click at [246, 188] on span "Mois précédent (PageUp)" at bounding box center [247, 186] width 6 height 6
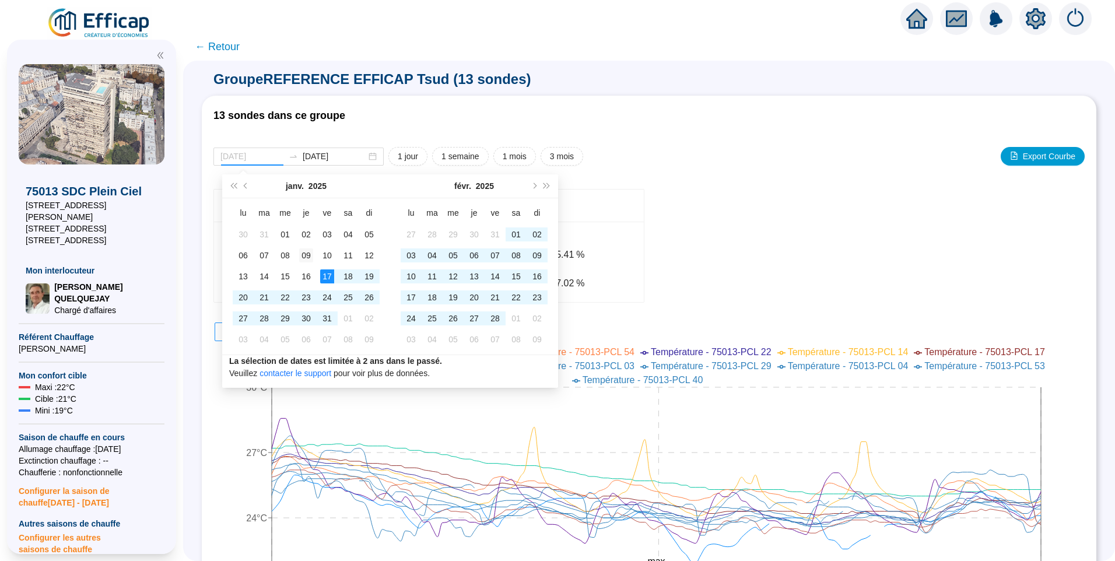
type input "2025-01-09"
click at [296, 251] on td "09" at bounding box center [306, 255] width 21 height 21
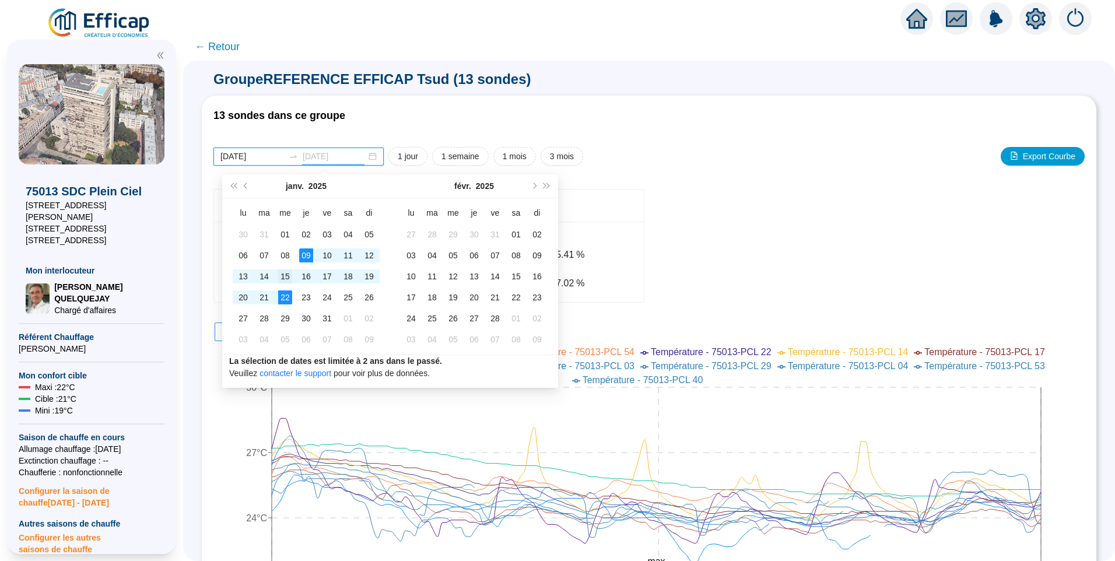
type input "2025-01-15"
click at [285, 281] on div "15" at bounding box center [285, 276] width 14 height 14
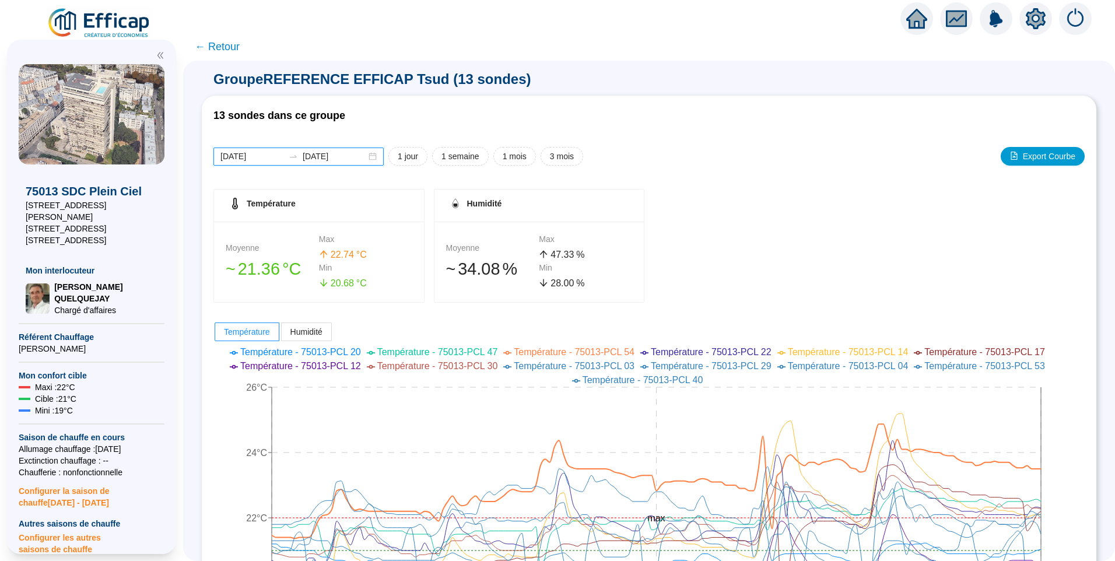
click at [276, 153] on input "2025-01-09" at bounding box center [252, 156] width 64 height 12
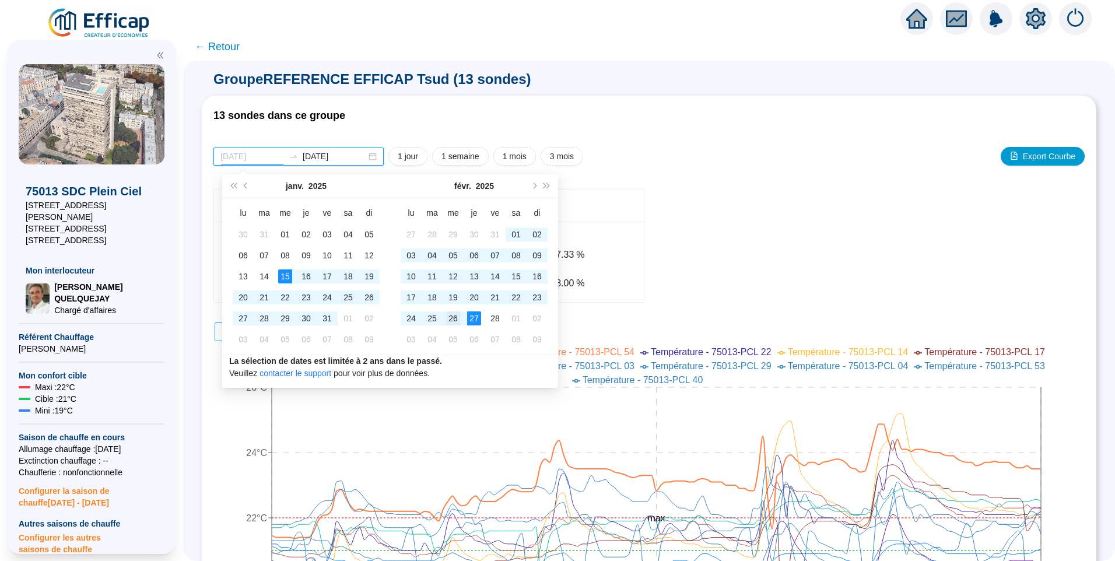
type input "2025-02-26"
click at [452, 323] on div "26" at bounding box center [453, 318] width 14 height 14
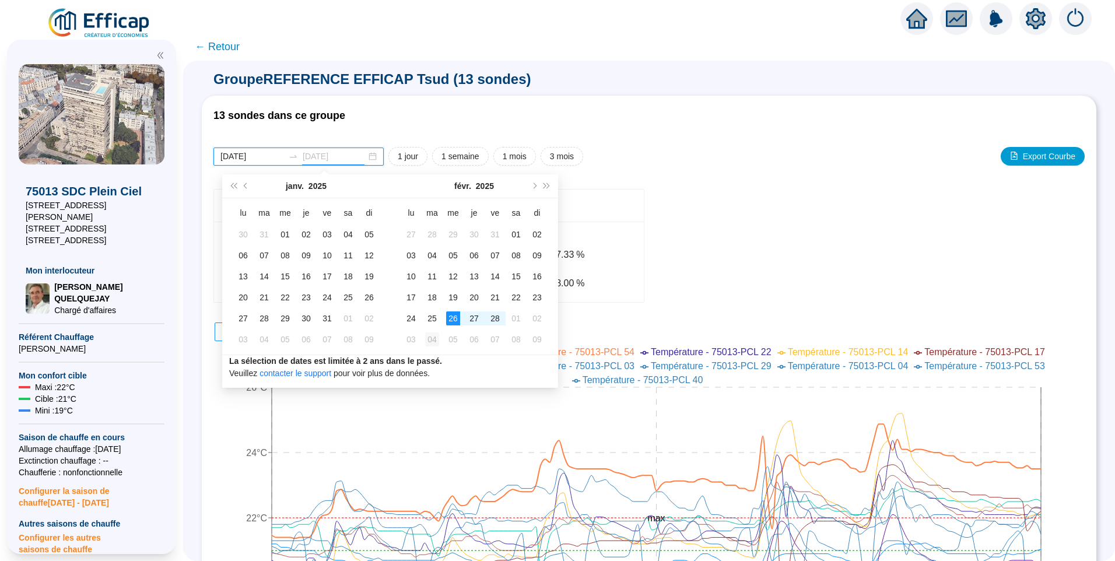
type input "2025-03-04"
click at [434, 342] on div "04" at bounding box center [432, 339] width 14 height 14
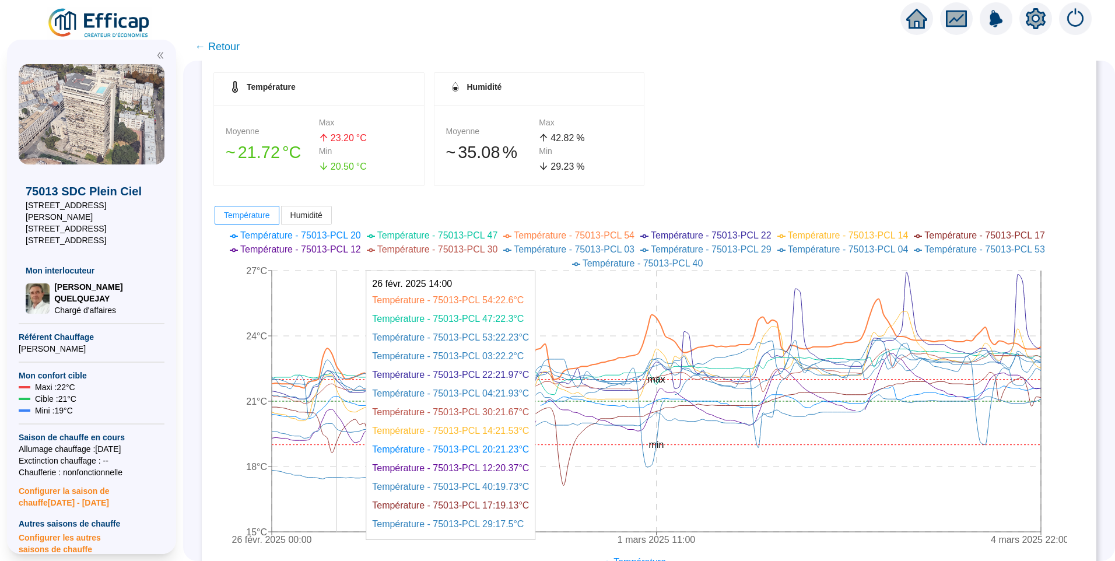
scroll to position [175, 0]
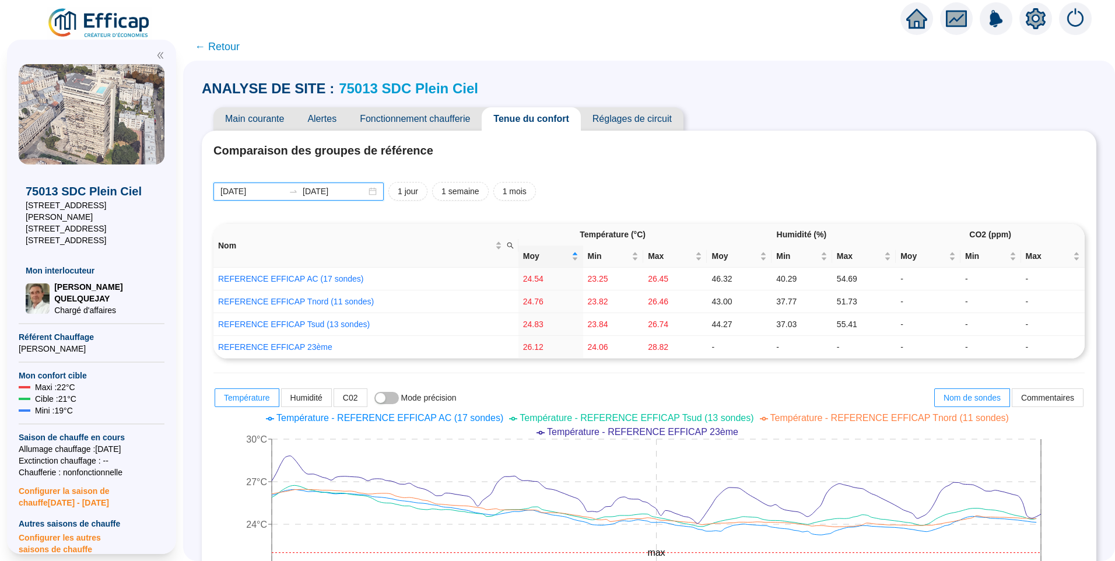
click at [269, 197] on input "[DATE]" at bounding box center [252, 191] width 64 height 12
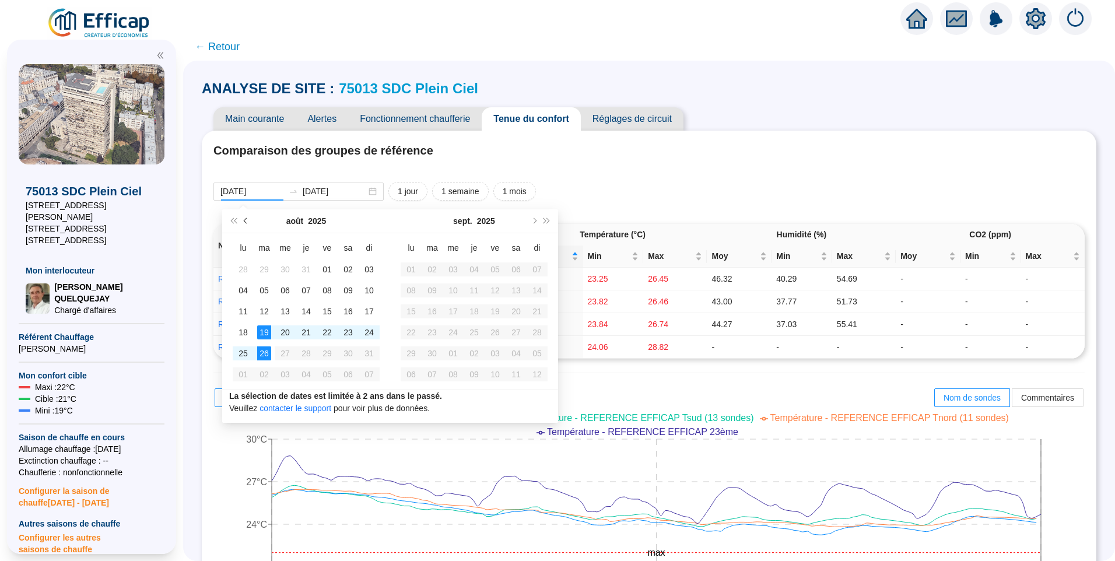
click at [246, 222] on span "Mois précédent (PageUp)" at bounding box center [247, 221] width 6 height 6
click at [247, 222] on span "Mois précédent (PageUp)" at bounding box center [247, 221] width 6 height 6
click at [249, 222] on button "Mois précédent (PageUp)" at bounding box center [246, 220] width 13 height 23
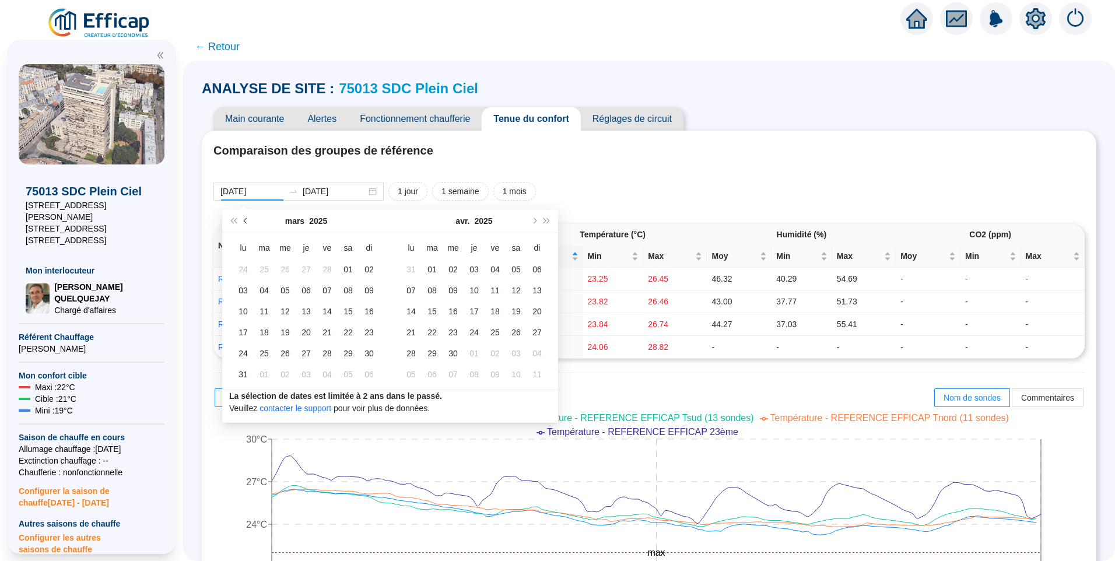
click at [249, 222] on button "Mois précédent (PageUp)" at bounding box center [246, 220] width 13 height 23
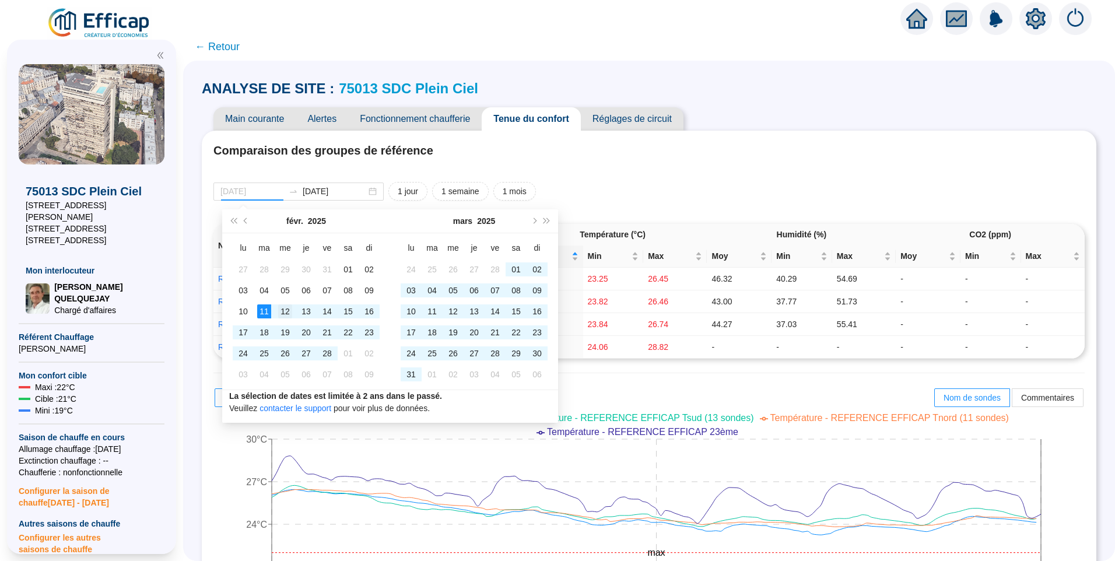
type input "2025-02-12"
click at [285, 312] on div "12" at bounding box center [285, 311] width 14 height 14
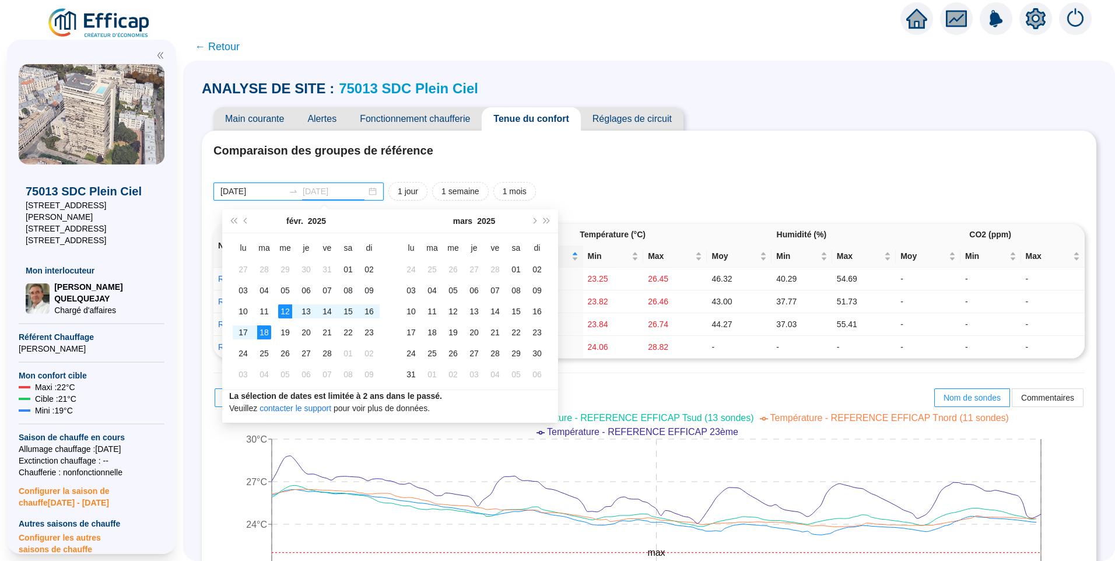
type input "2025-02-18"
click at [261, 328] on div "18" at bounding box center [264, 332] width 14 height 14
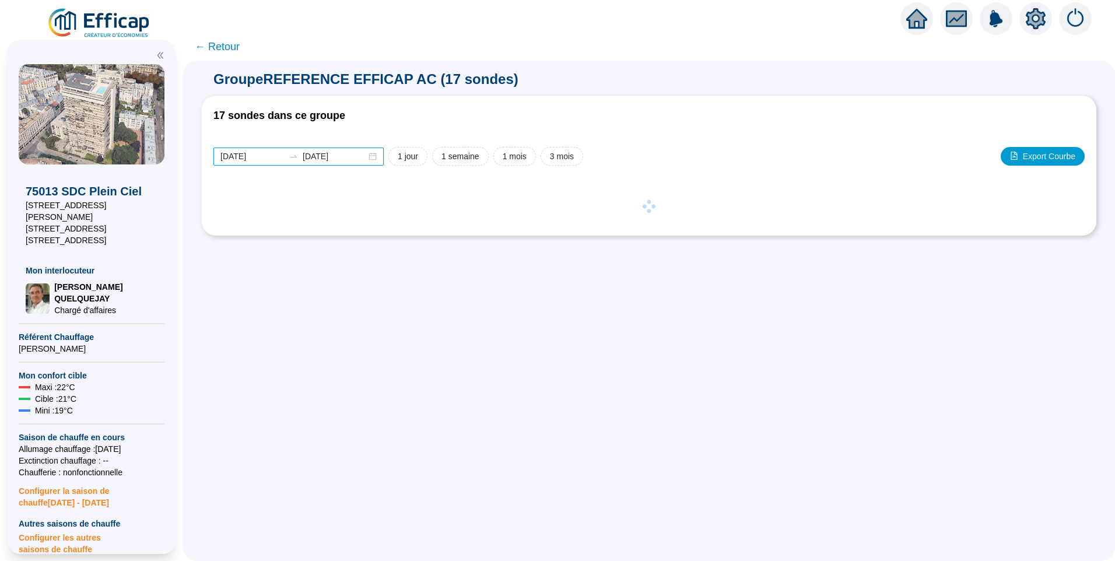
click at [272, 159] on input "[DATE]" at bounding box center [252, 156] width 64 height 12
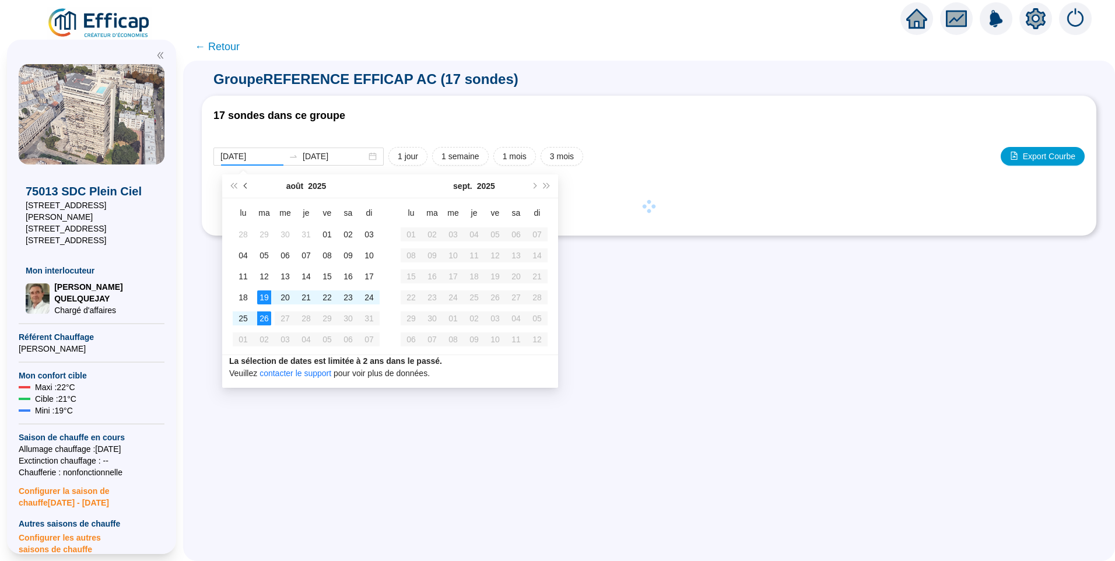
click at [246, 186] on span "Mois précédent (PageUp)" at bounding box center [247, 186] width 6 height 6
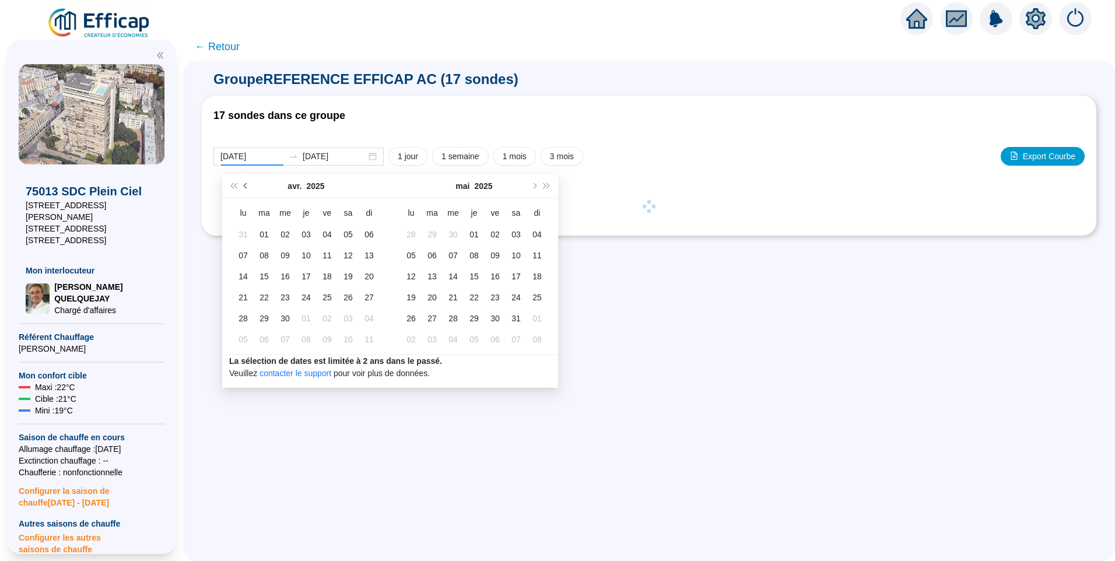
click at [247, 187] on span "Mois précédent (PageUp)" at bounding box center [247, 186] width 6 height 6
click at [248, 187] on button "Mois précédent (PageUp)" at bounding box center [246, 185] width 13 height 23
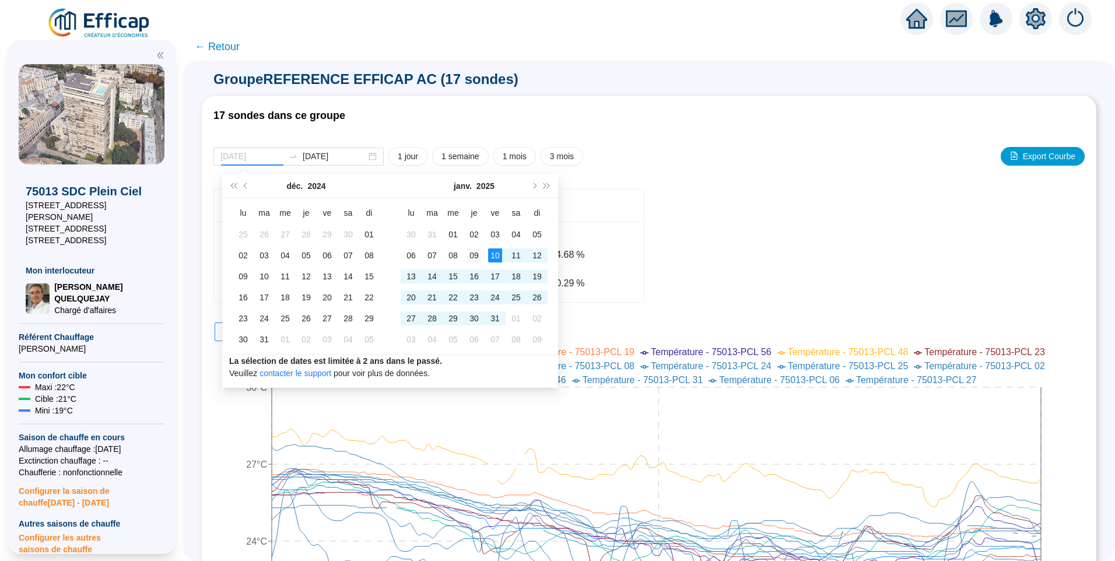
type input "2025-01-09"
click at [475, 257] on div "09" at bounding box center [474, 255] width 14 height 14
type input "2025-01-15"
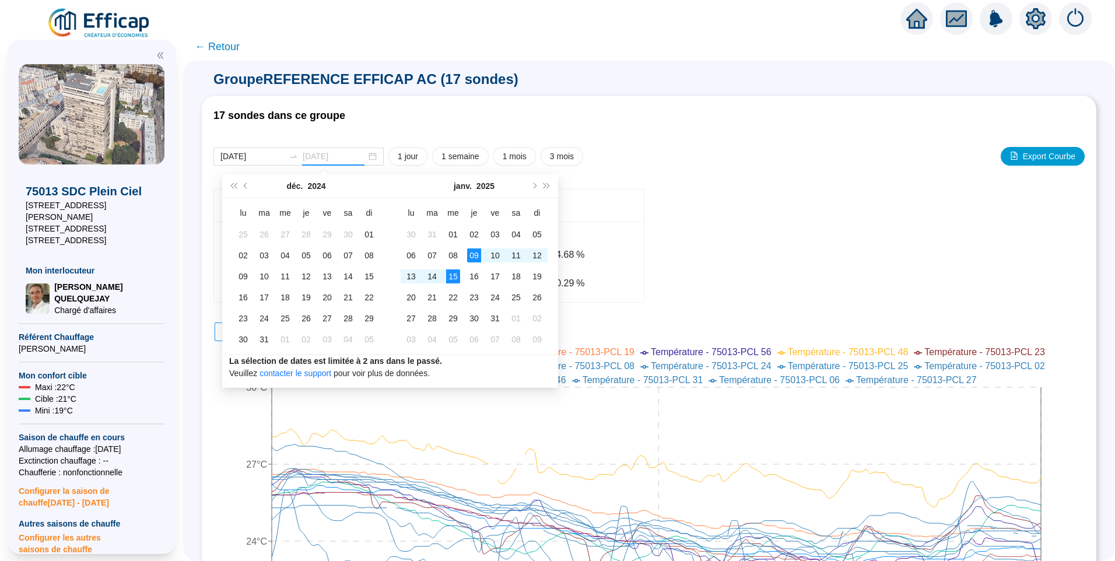
click at [447, 276] on div "15" at bounding box center [453, 276] width 14 height 14
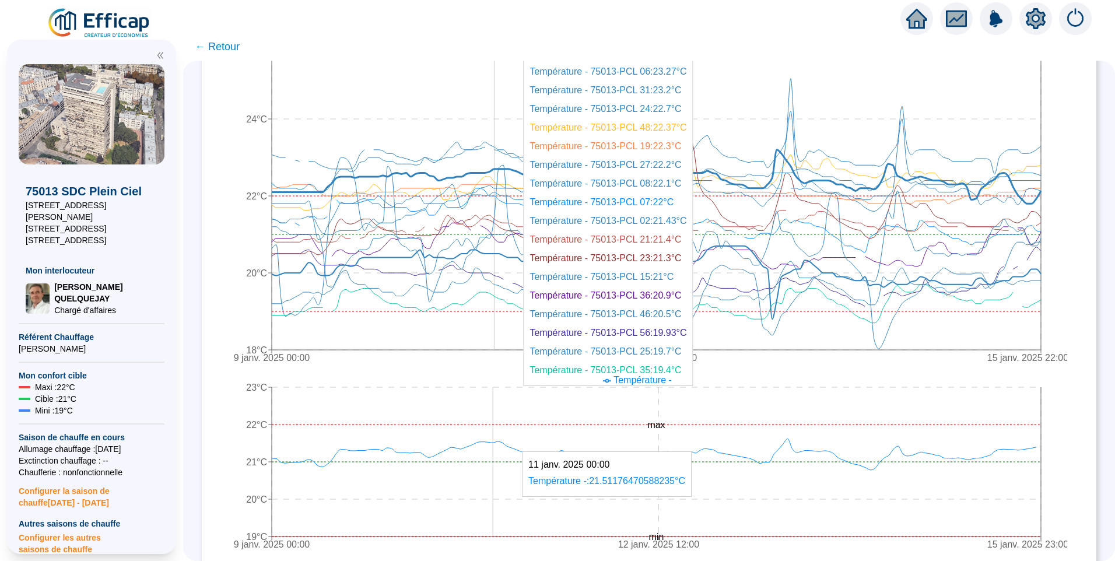
scroll to position [350, 0]
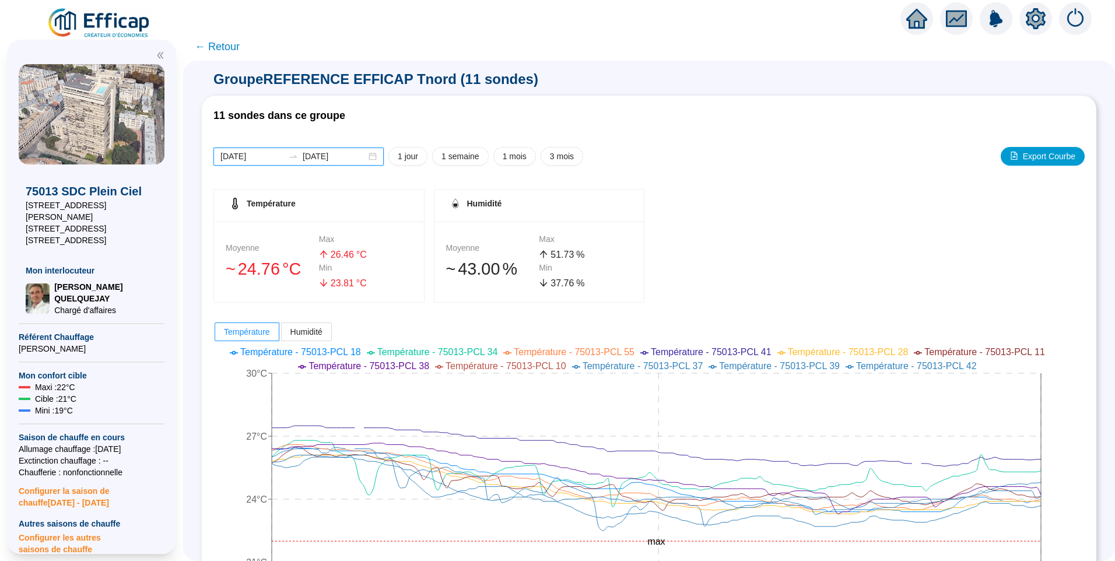
click at [284, 152] on input "[DATE]" at bounding box center [252, 156] width 64 height 12
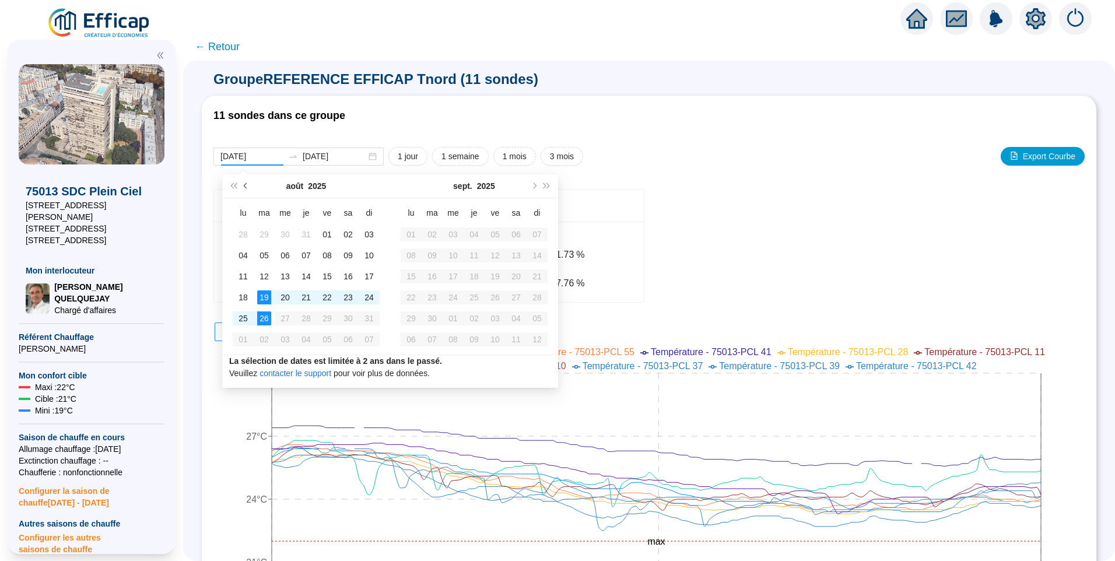
click at [251, 188] on button "Mois précédent (PageUp)" at bounding box center [246, 185] width 13 height 23
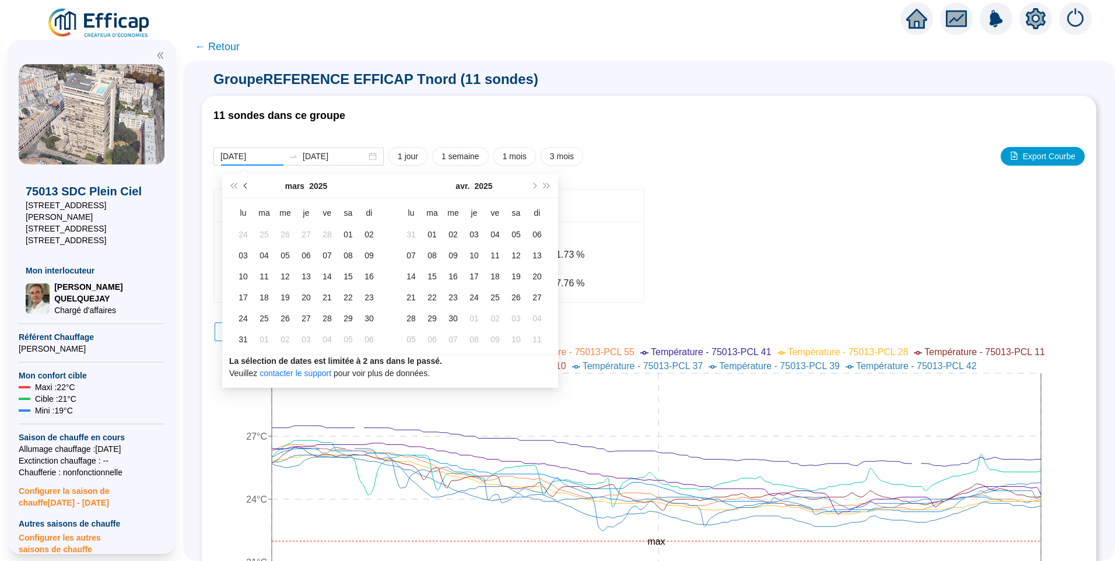
click at [251, 188] on button "Mois précédent (PageUp)" at bounding box center [246, 185] width 13 height 23
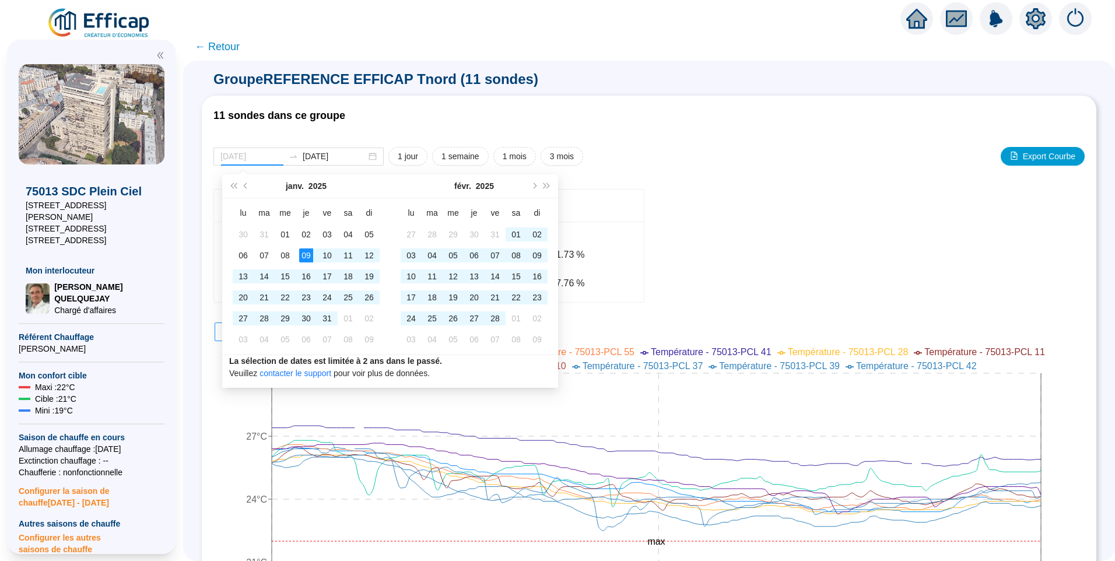
type input "[DATE]"
click at [304, 255] on div "09" at bounding box center [306, 255] width 14 height 14
type input "[DATE]"
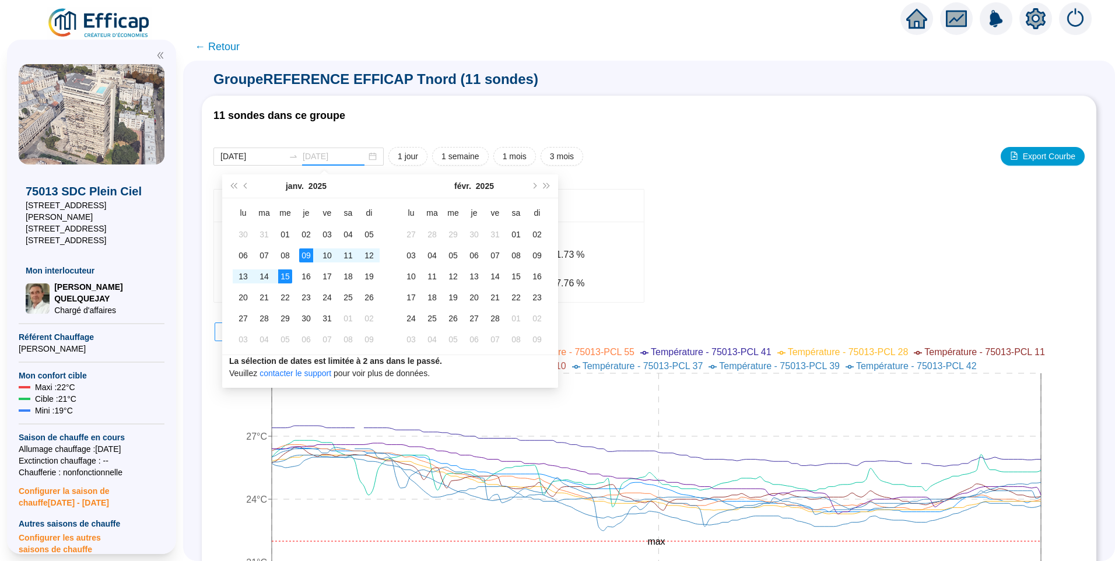
click at [289, 275] on div "15" at bounding box center [285, 276] width 14 height 14
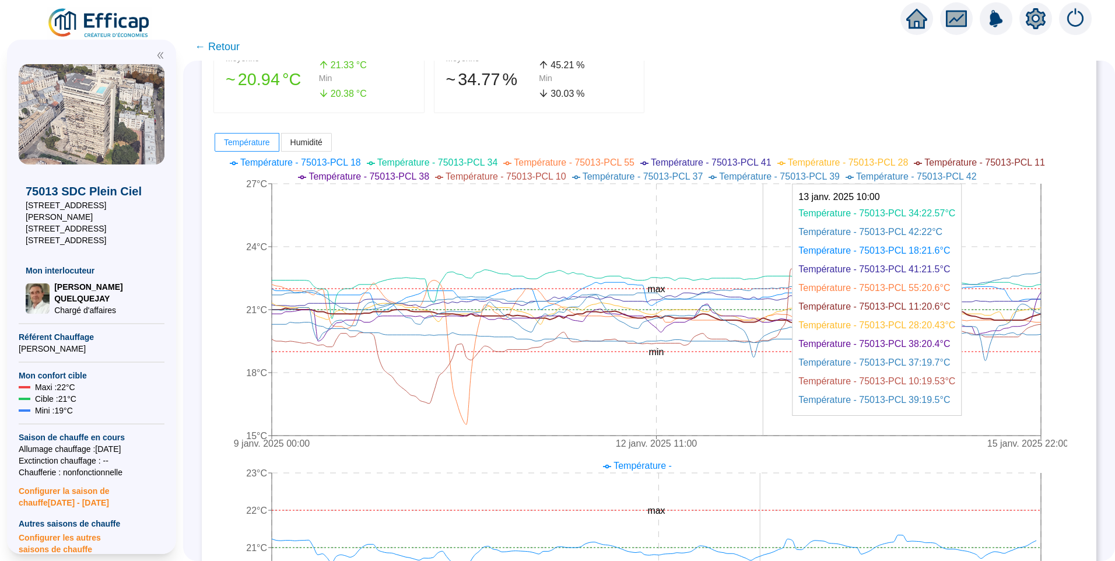
scroll to position [292, 0]
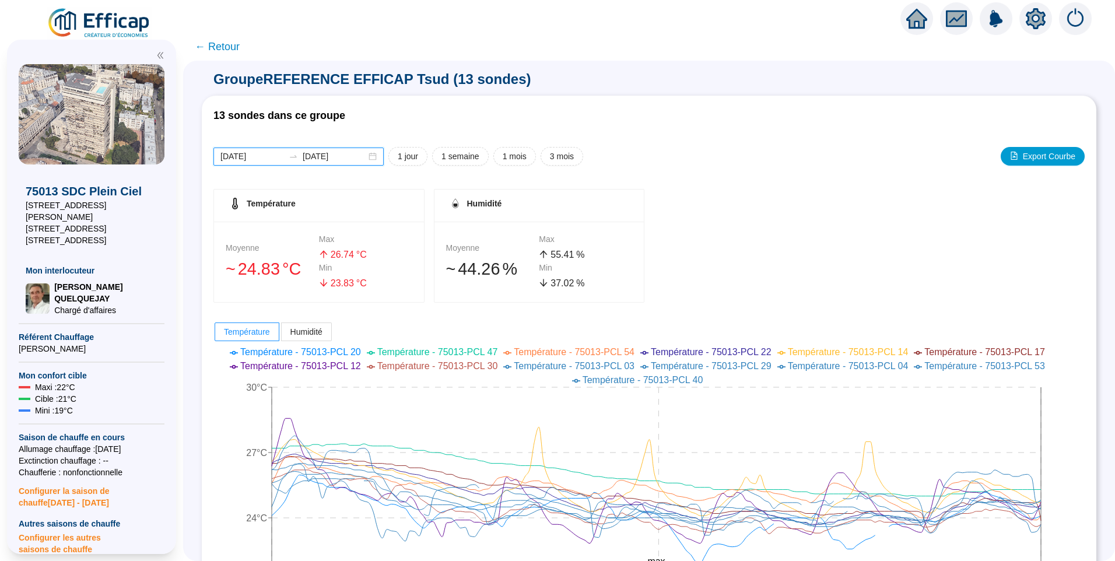
click at [270, 161] on input "[DATE]" at bounding box center [252, 156] width 64 height 12
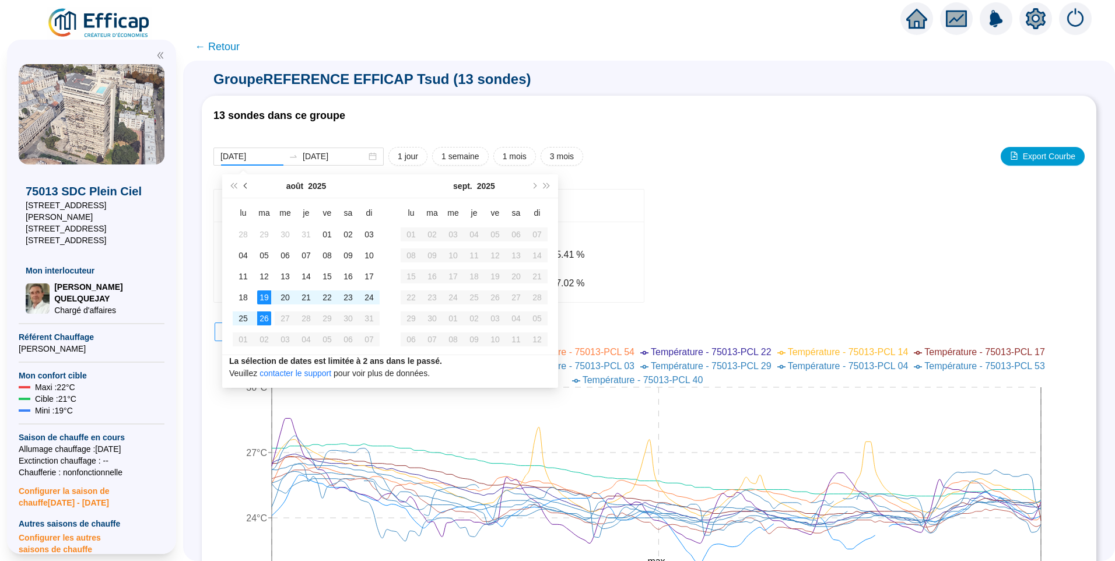
click at [244, 190] on button "Mois précédent (PageUp)" at bounding box center [246, 185] width 13 height 23
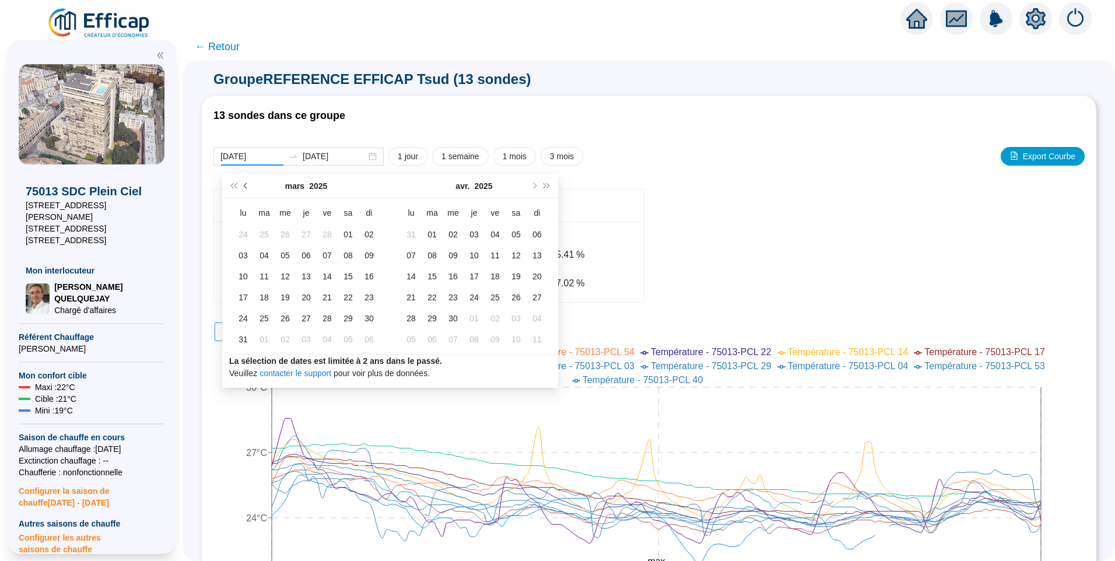
click at [244, 190] on button "Mois précédent (PageUp)" at bounding box center [246, 185] width 13 height 23
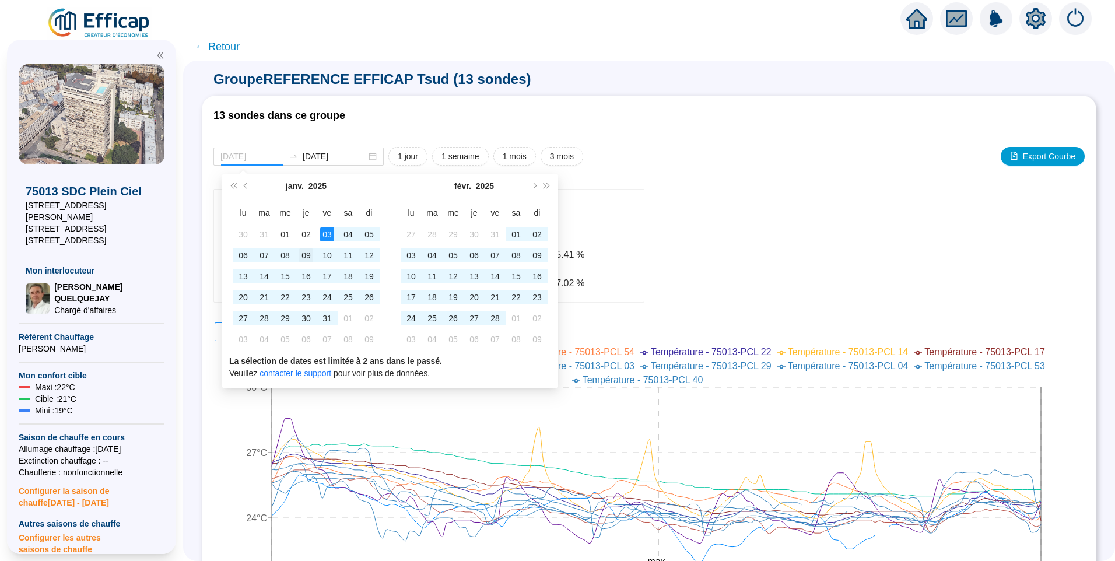
type input "[DATE]"
click at [311, 259] on div "09" at bounding box center [306, 255] width 14 height 14
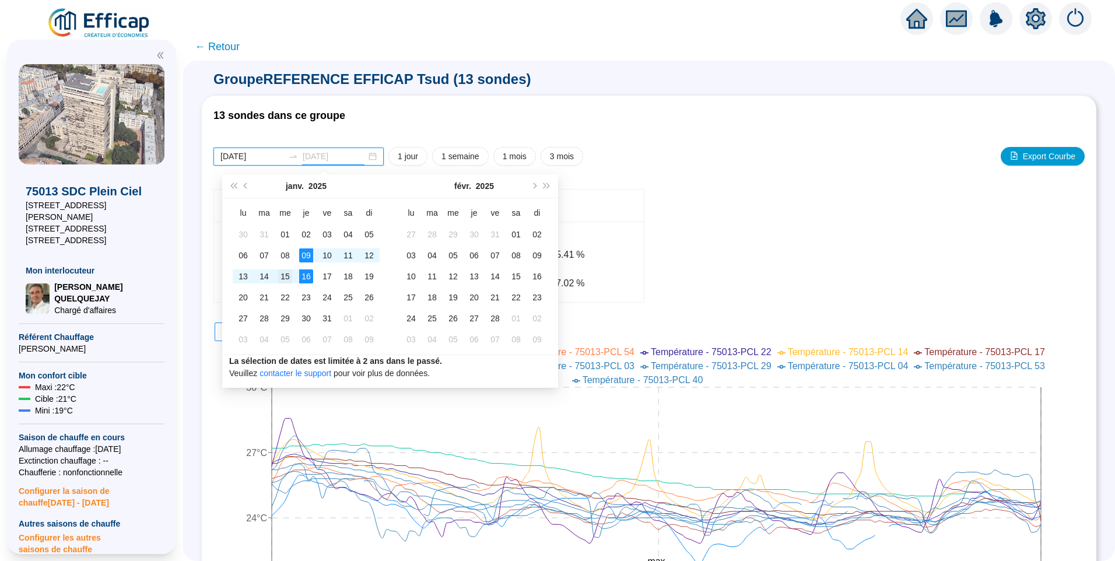
type input "[DATE]"
click at [284, 274] on div "15" at bounding box center [285, 276] width 14 height 14
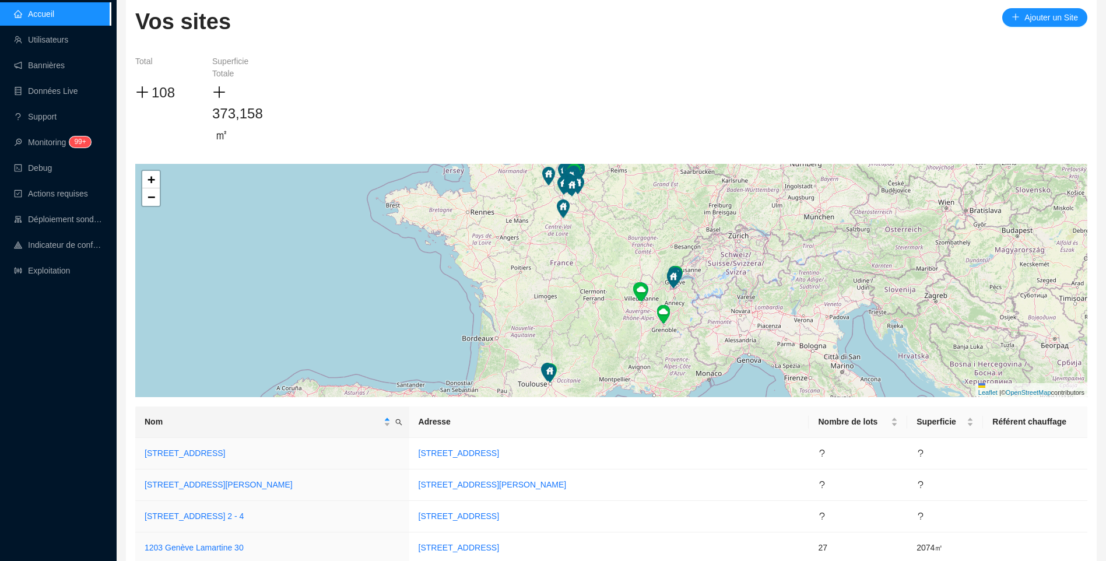
scroll to position [117, 0]
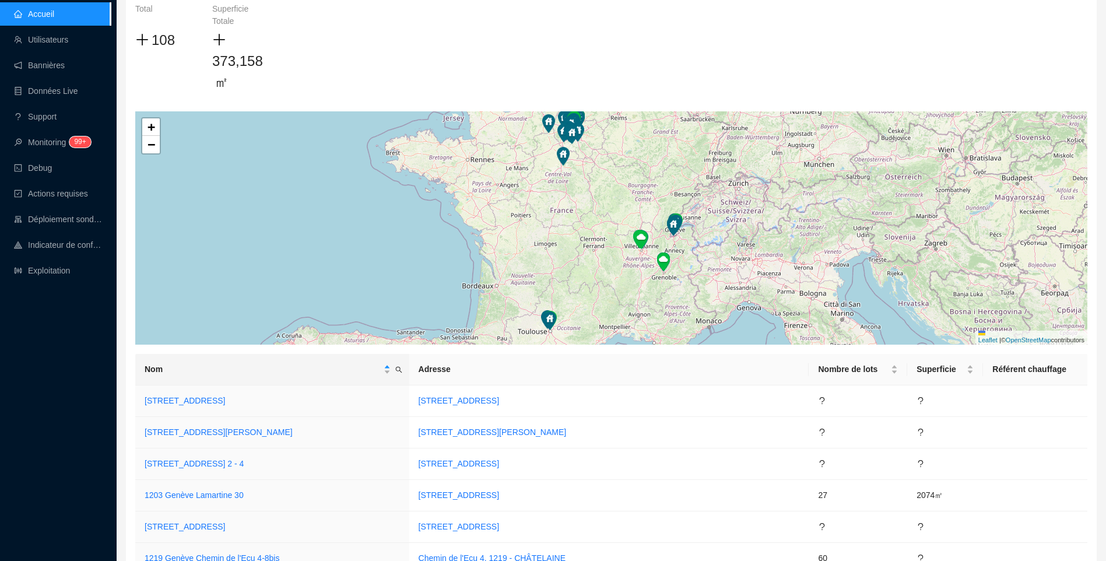
click at [84, 348] on div "Accueil Utilisateurs Bannières Données Live Support Monitoring 99+ Debug Action…" at bounding box center [55, 280] width 111 height 561
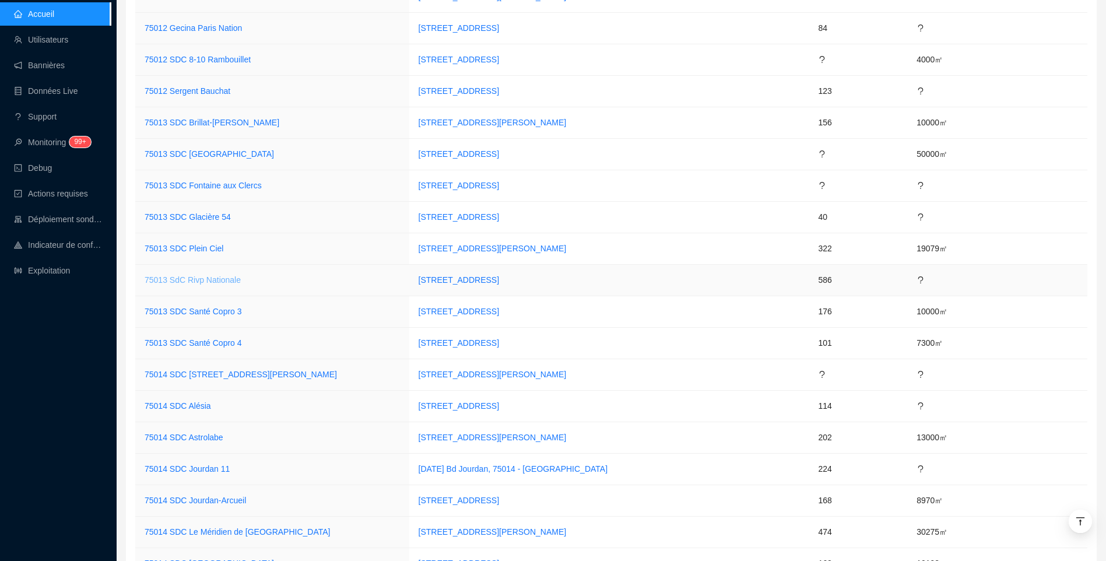
click at [183, 276] on link "75013 SdC Rivp Nationale" at bounding box center [193, 279] width 96 height 9
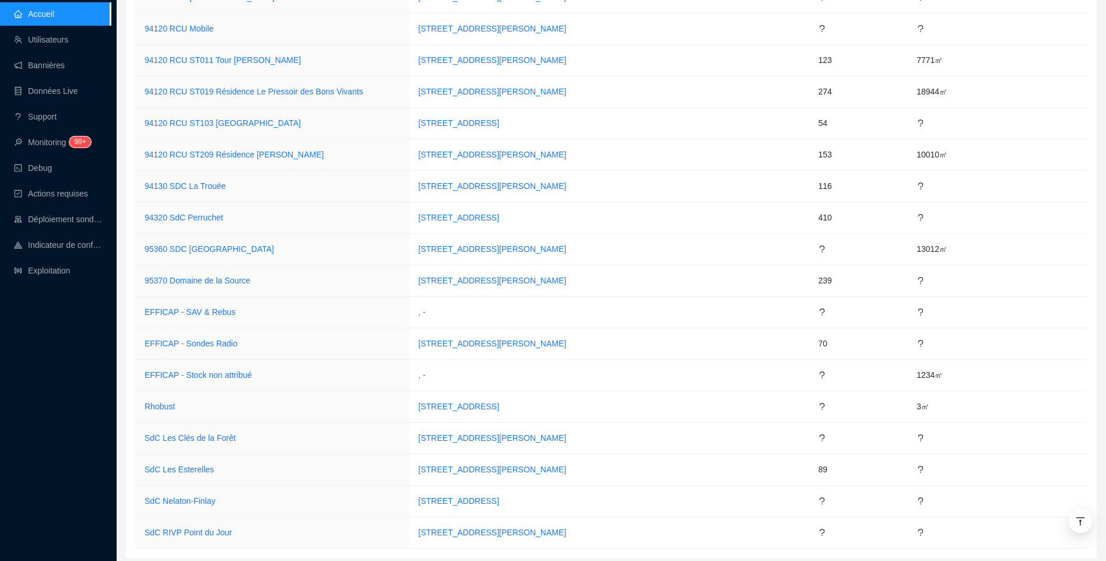
scroll to position [3392, 0]
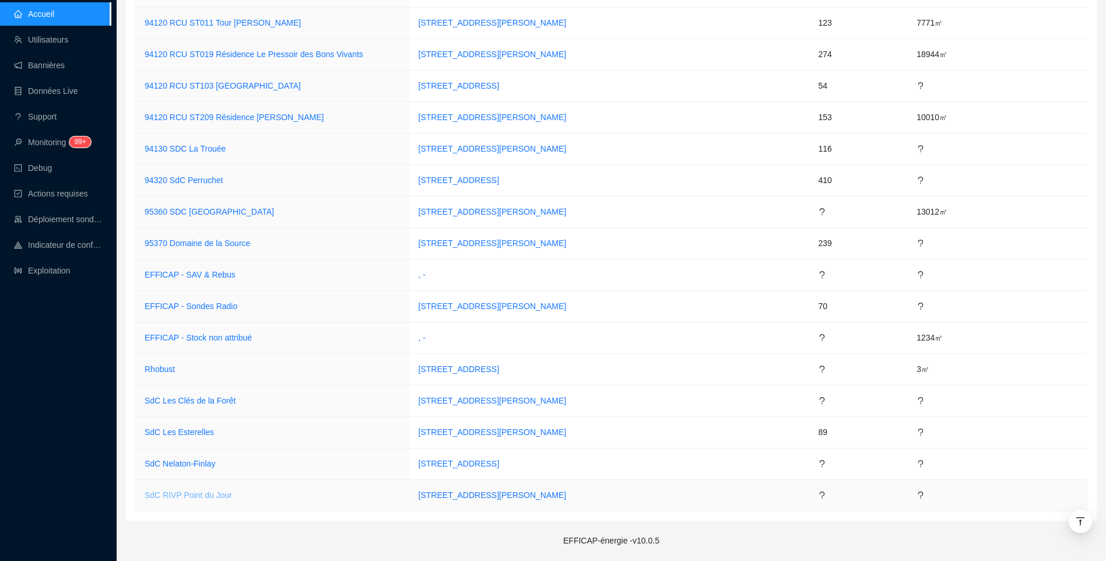
click at [159, 499] on link "SdC RIVP Point du Jour" at bounding box center [188, 494] width 87 height 9
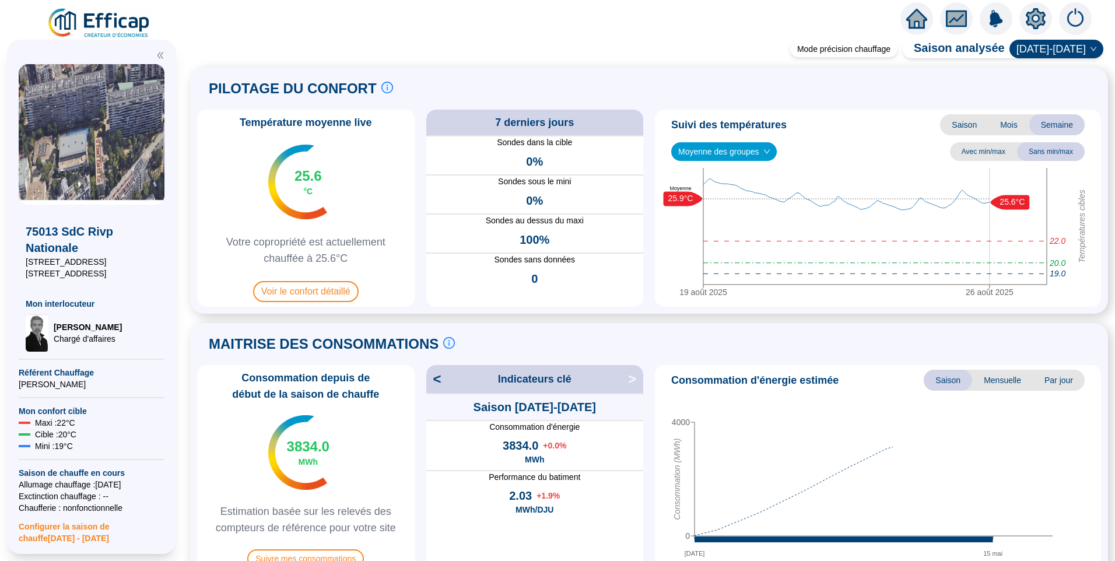
click at [125, 142] on img at bounding box center [92, 134] width 146 height 141
click at [113, 138] on img at bounding box center [92, 134] width 146 height 141
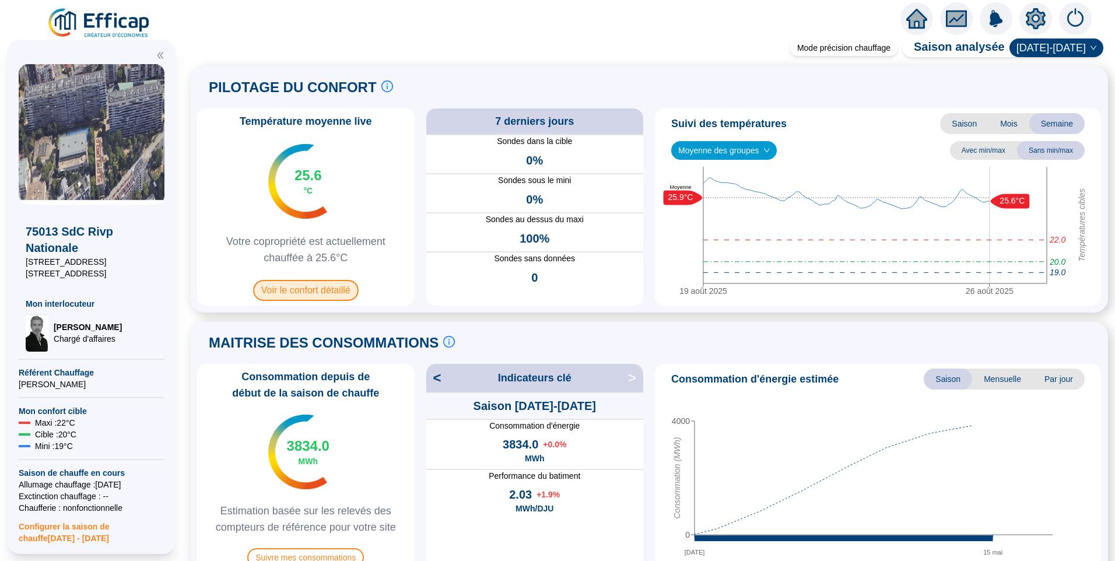
click at [324, 285] on span "Voir le confort détaillé" at bounding box center [306, 290] width 106 height 21
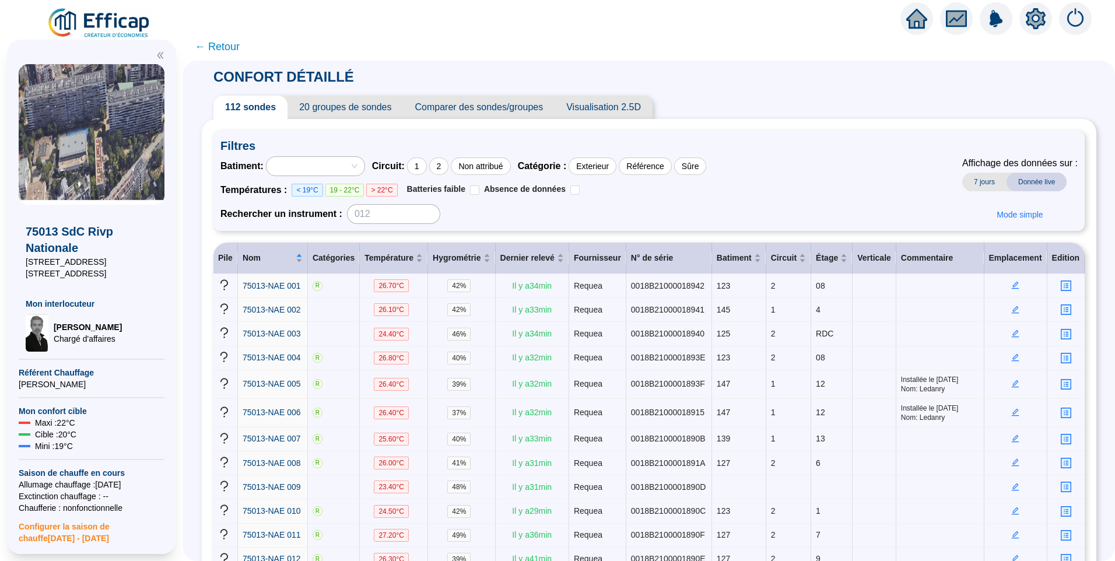
click at [332, 101] on span "20 groupes de sondes" at bounding box center [345, 107] width 115 height 23
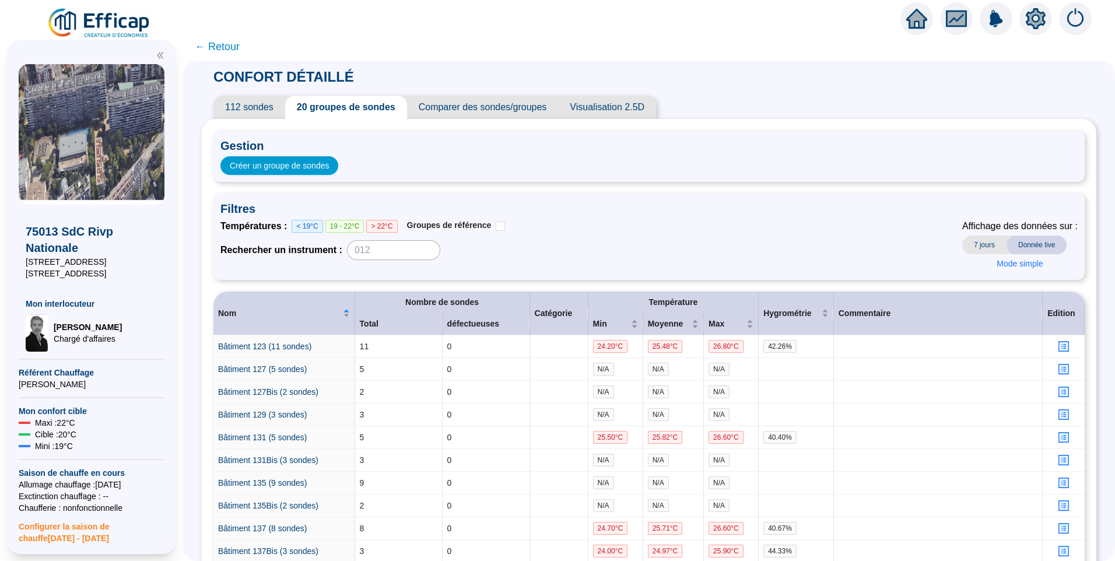
click at [257, 106] on span "112 sondes" at bounding box center [249, 107] width 72 height 23
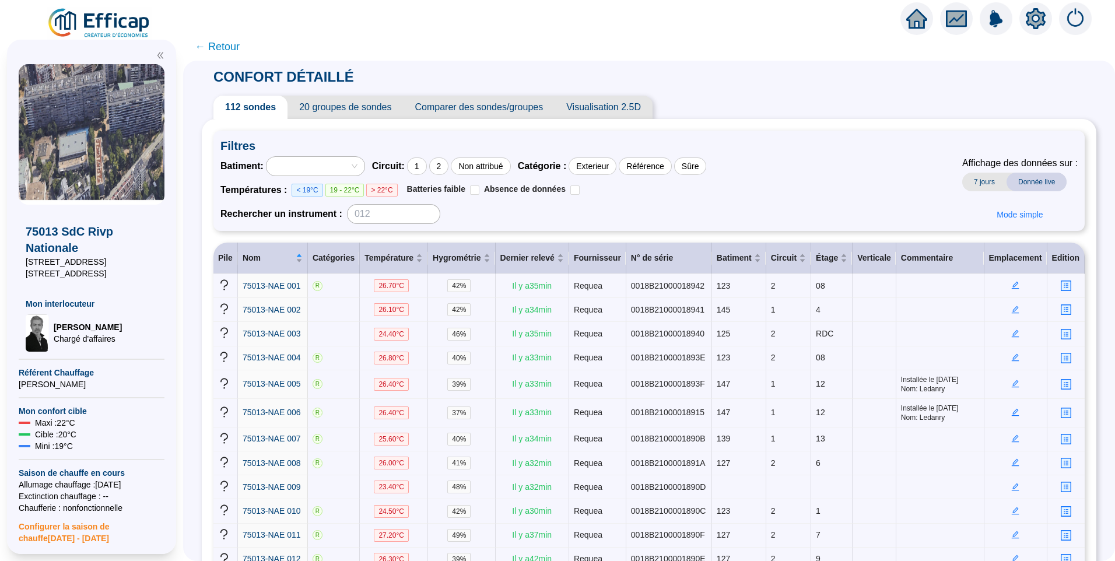
click at [237, 47] on span "← Retour" at bounding box center [217, 46] width 45 height 16
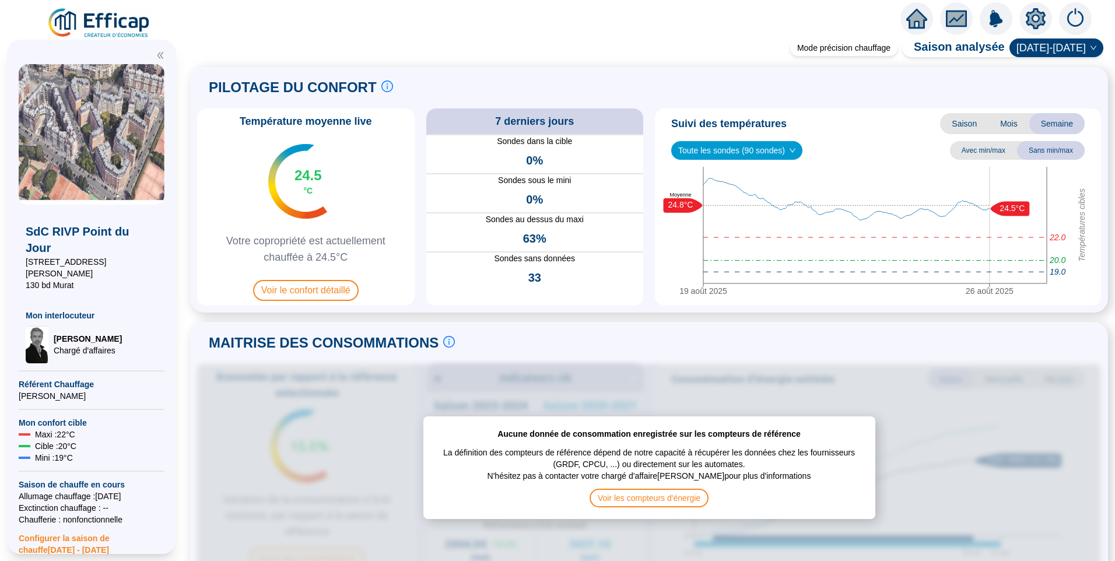
click at [111, 169] on img at bounding box center [92, 134] width 146 height 141
click at [298, 288] on span "Voir le confort détaillé" at bounding box center [306, 290] width 106 height 21
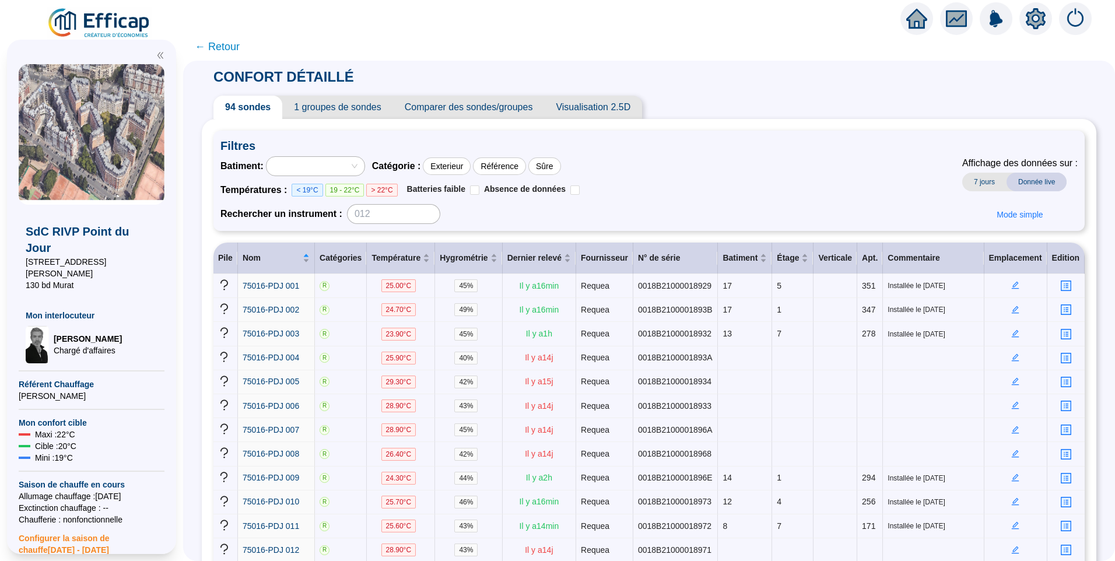
click at [1028, 19] on icon "setting" at bounding box center [1036, 18] width 20 height 21
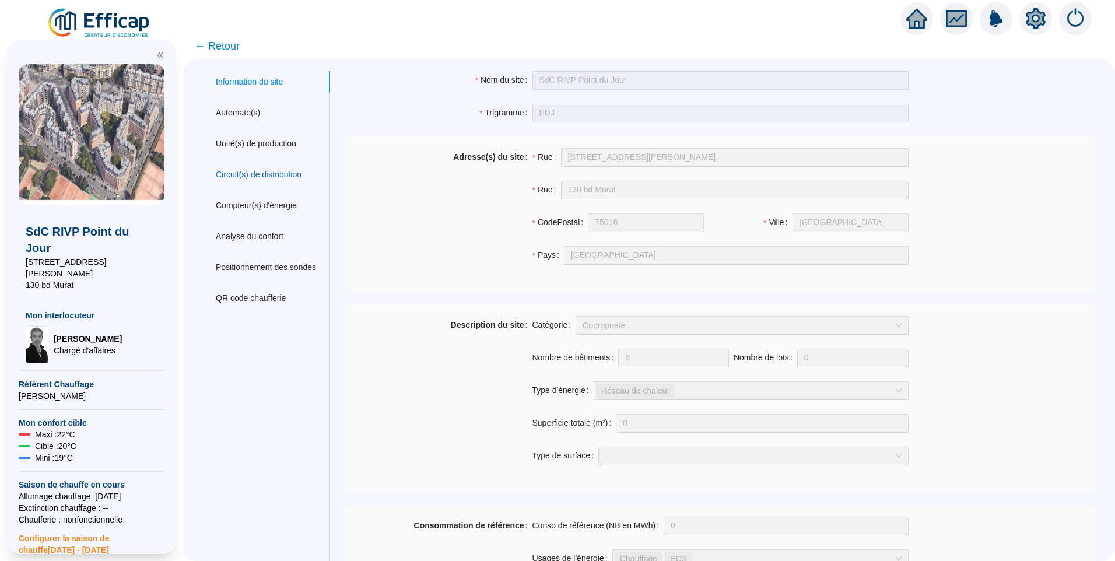
click at [252, 176] on div "Circuit(s) de distribution" at bounding box center [259, 175] width 86 height 12
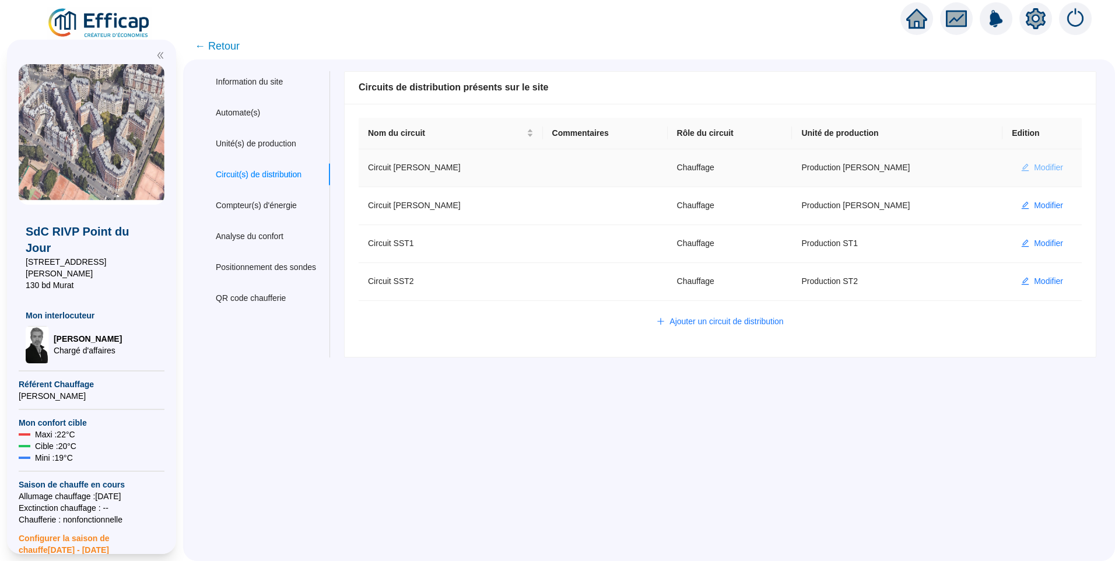
click at [1034, 162] on span "Modifier" at bounding box center [1048, 168] width 29 height 12
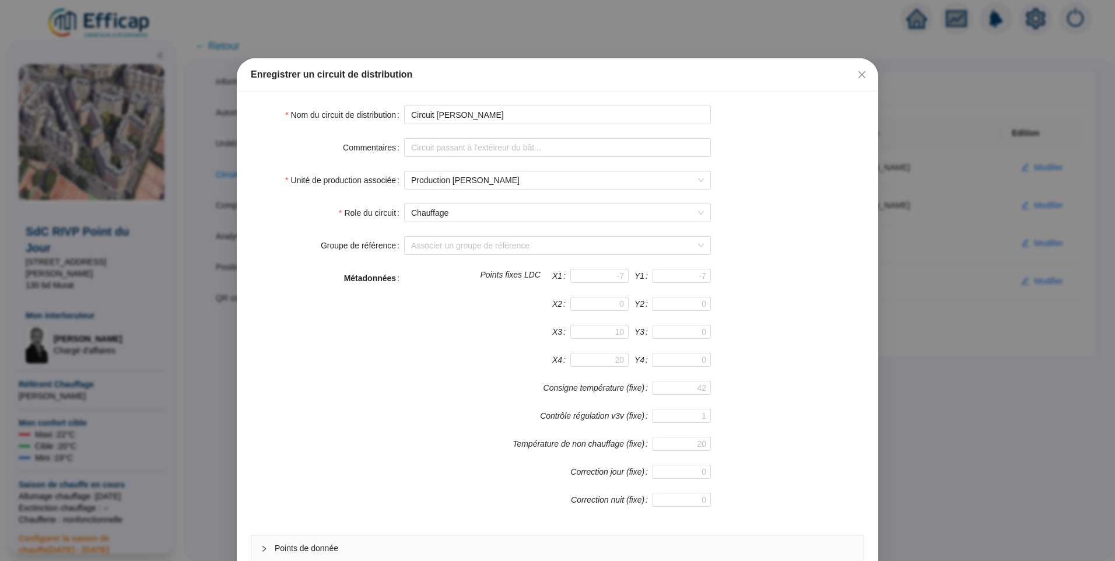
drag, startPoint x: 857, startPoint y: 75, endPoint x: 871, endPoint y: 85, distance: 17.6
click at [857, 75] on icon "close" at bounding box center [861, 74] width 9 height 9
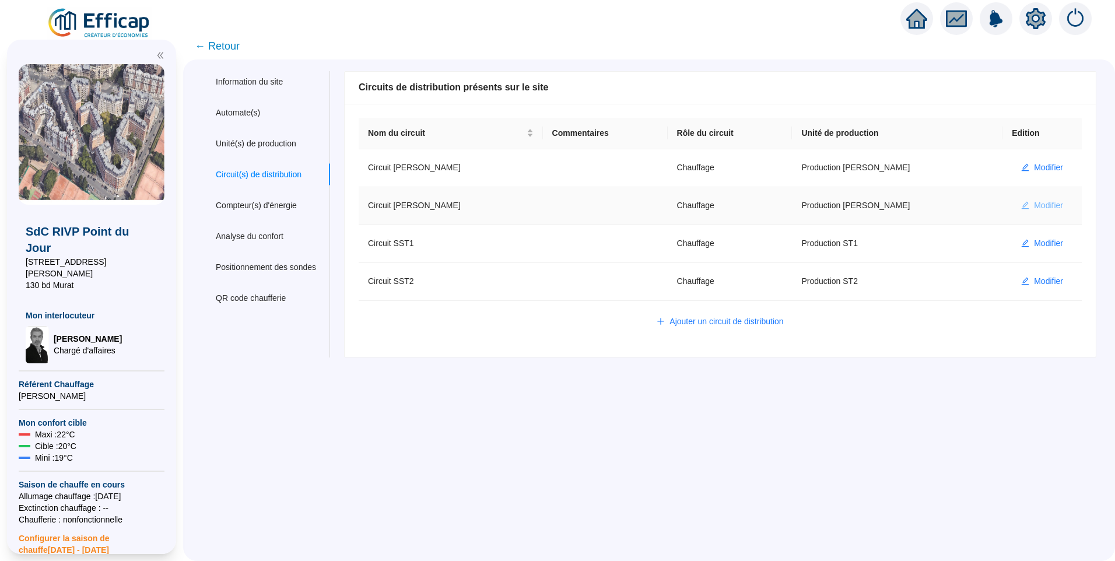
click at [1034, 205] on span "Modifier" at bounding box center [1048, 205] width 29 height 12
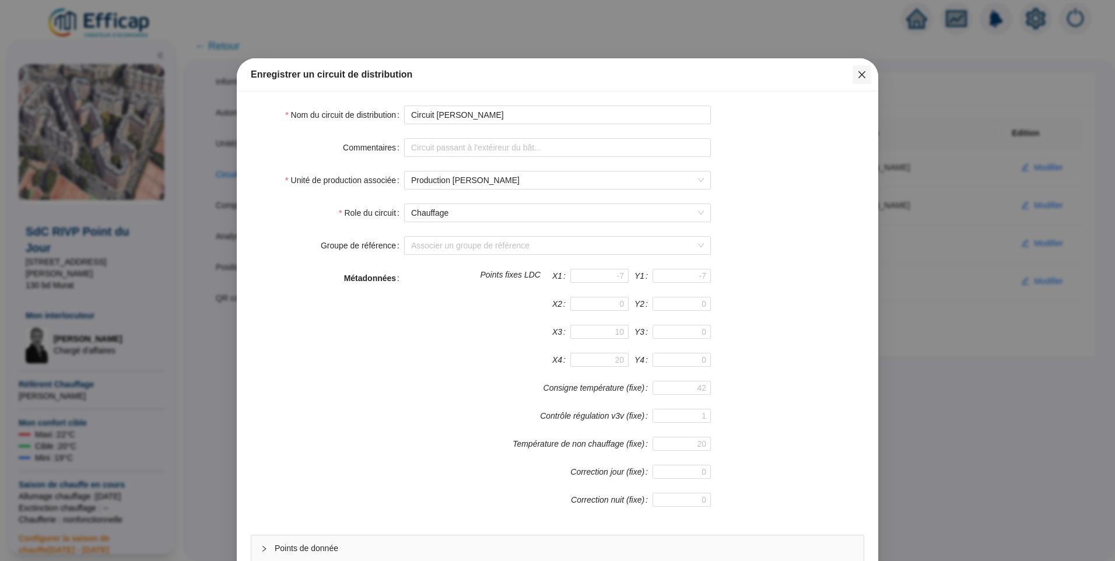
click at [860, 78] on icon "close" at bounding box center [861, 74] width 9 height 9
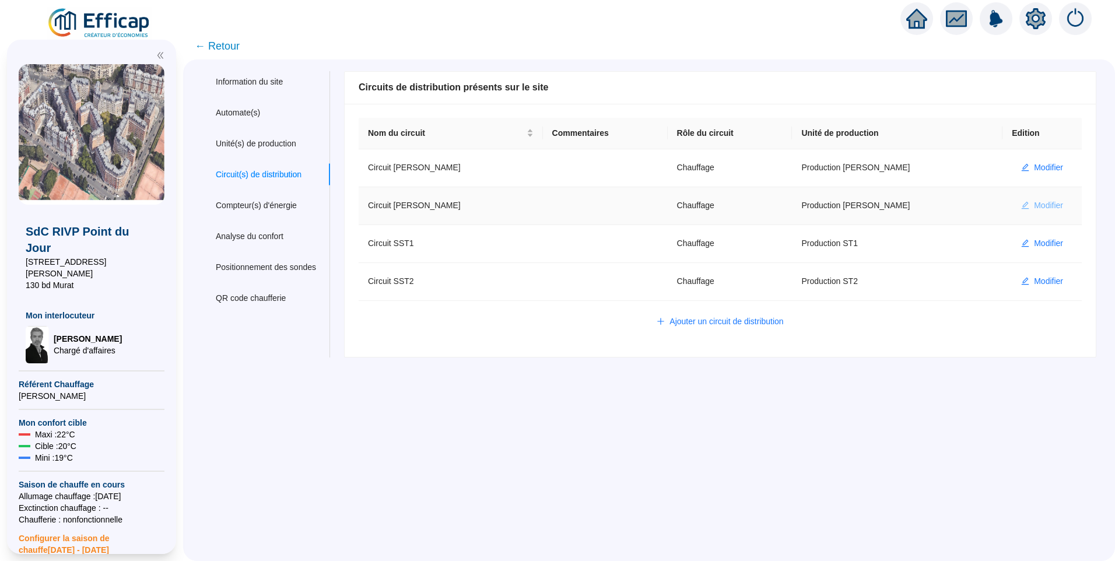
click at [1020, 207] on button "Modifier" at bounding box center [1042, 206] width 61 height 19
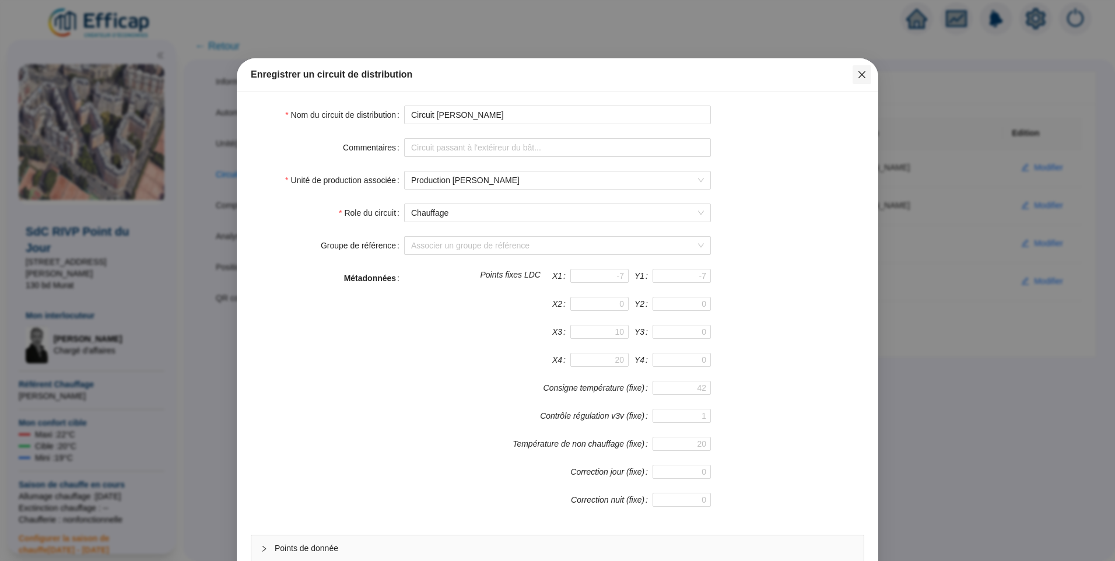
click at [857, 71] on icon "close" at bounding box center [861, 74] width 9 height 9
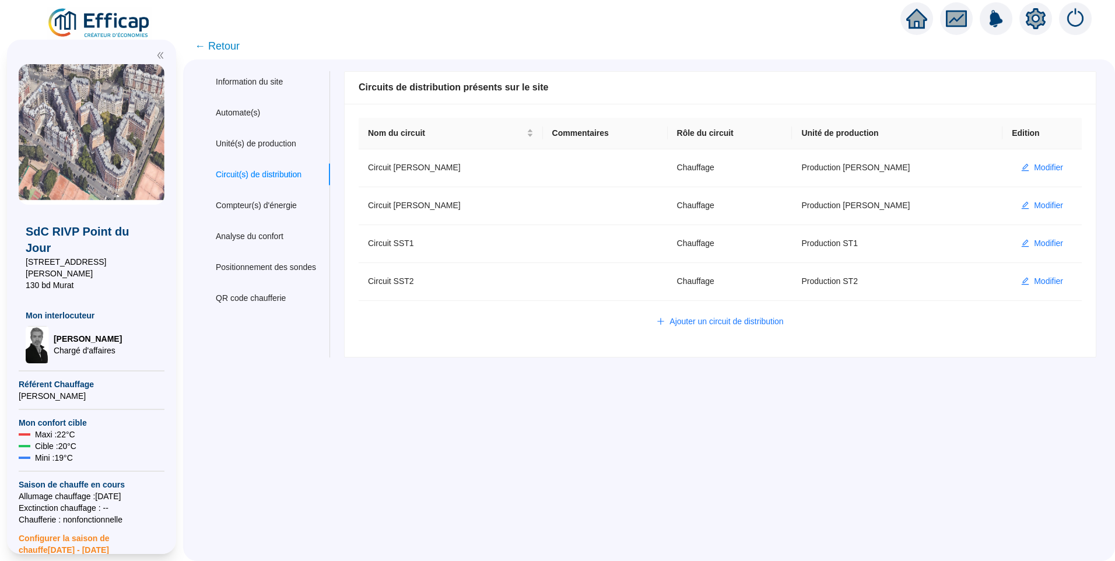
click at [234, 50] on span "← Retour" at bounding box center [217, 46] width 45 height 16
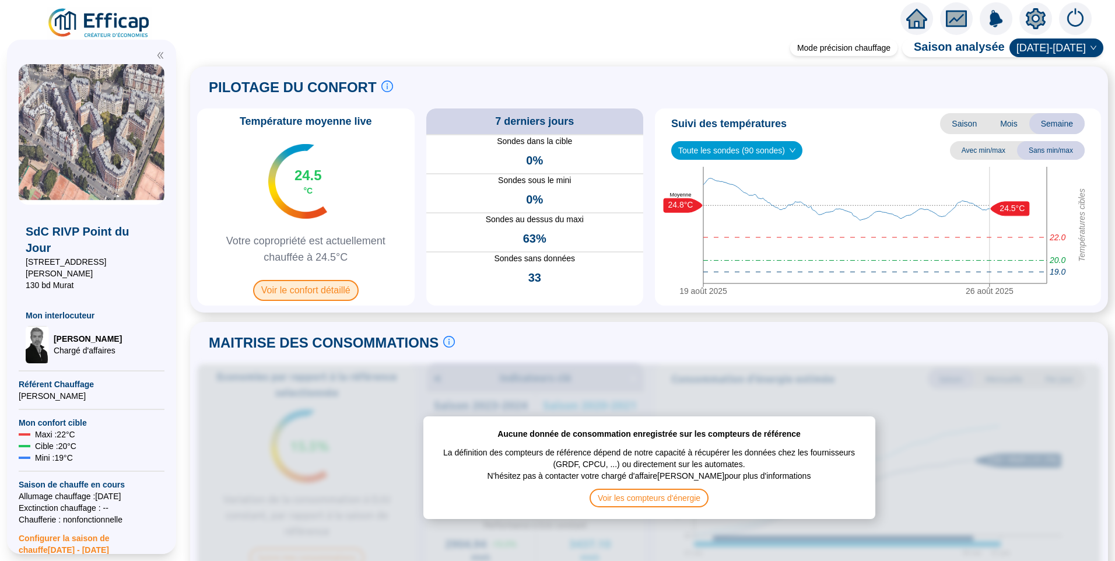
click at [315, 295] on span "Voir le confort détaillé" at bounding box center [306, 290] width 106 height 21
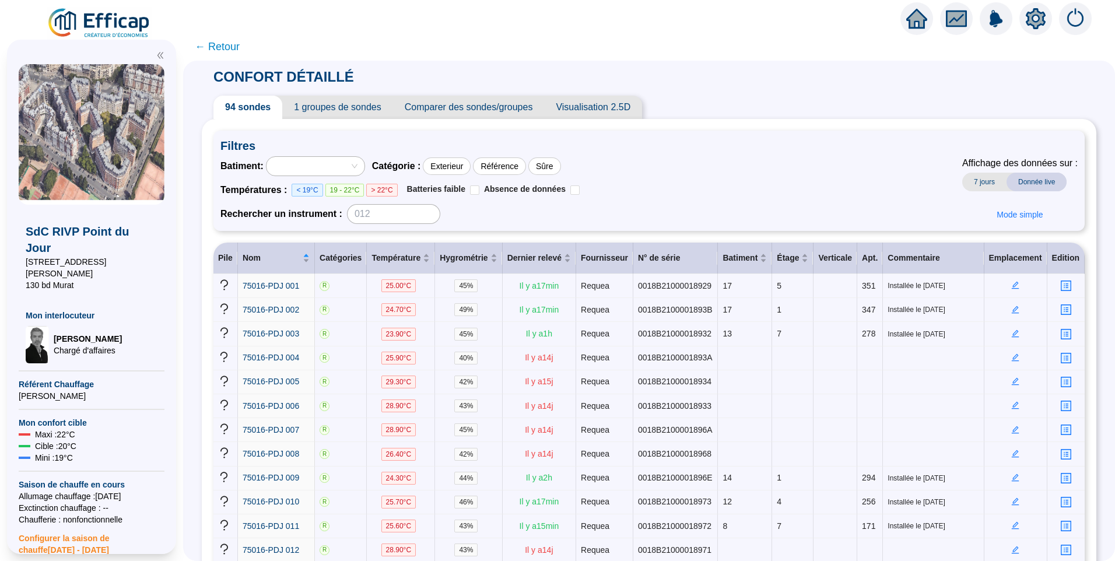
click at [358, 104] on span "1 groupes de sondes" at bounding box center [337, 107] width 110 height 23
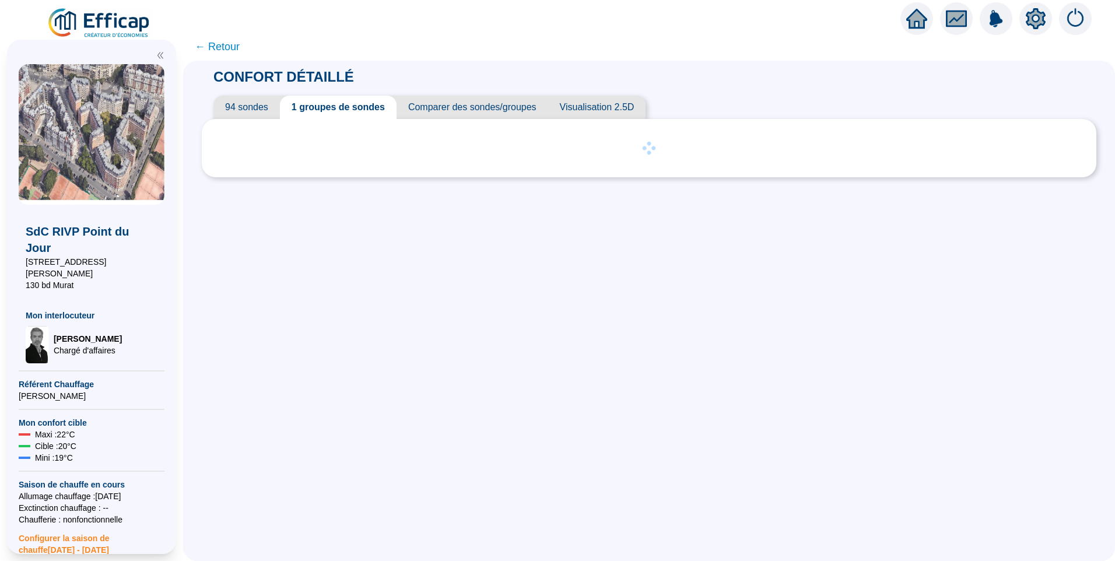
click at [260, 101] on span "94 sondes" at bounding box center [246, 107] width 66 height 23
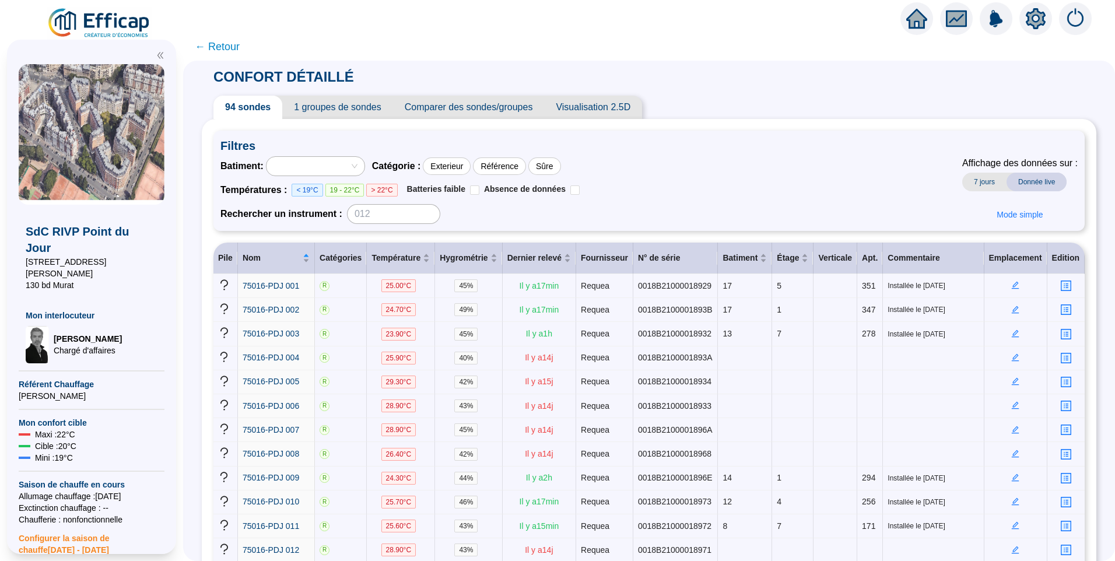
click at [230, 51] on span "← Retour" at bounding box center [217, 46] width 45 height 16
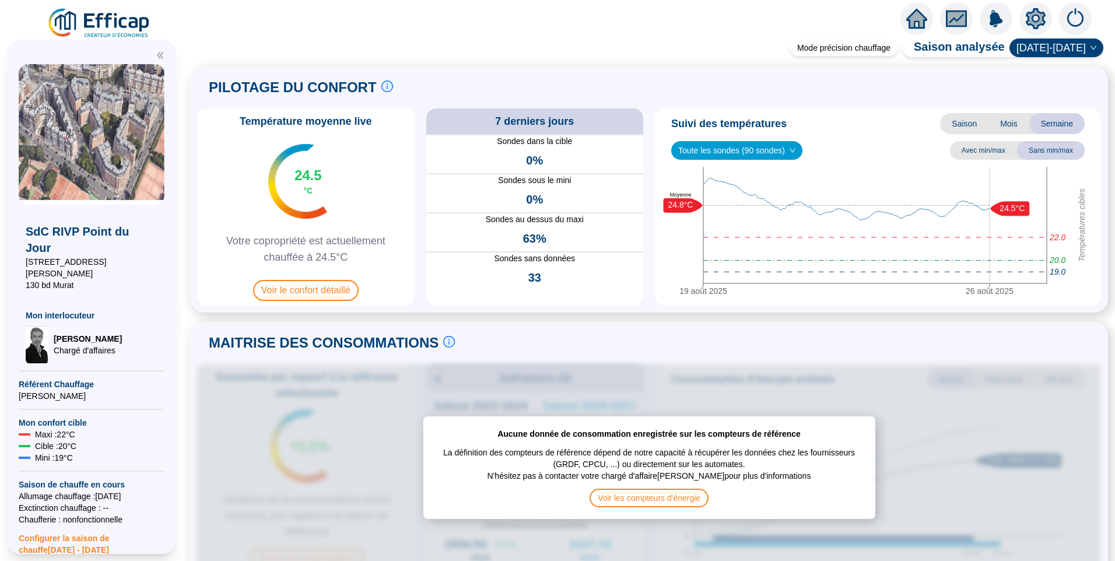
click at [107, 15] on img at bounding box center [100, 23] width 106 height 33
